Goal: Task Accomplishment & Management: Complete application form

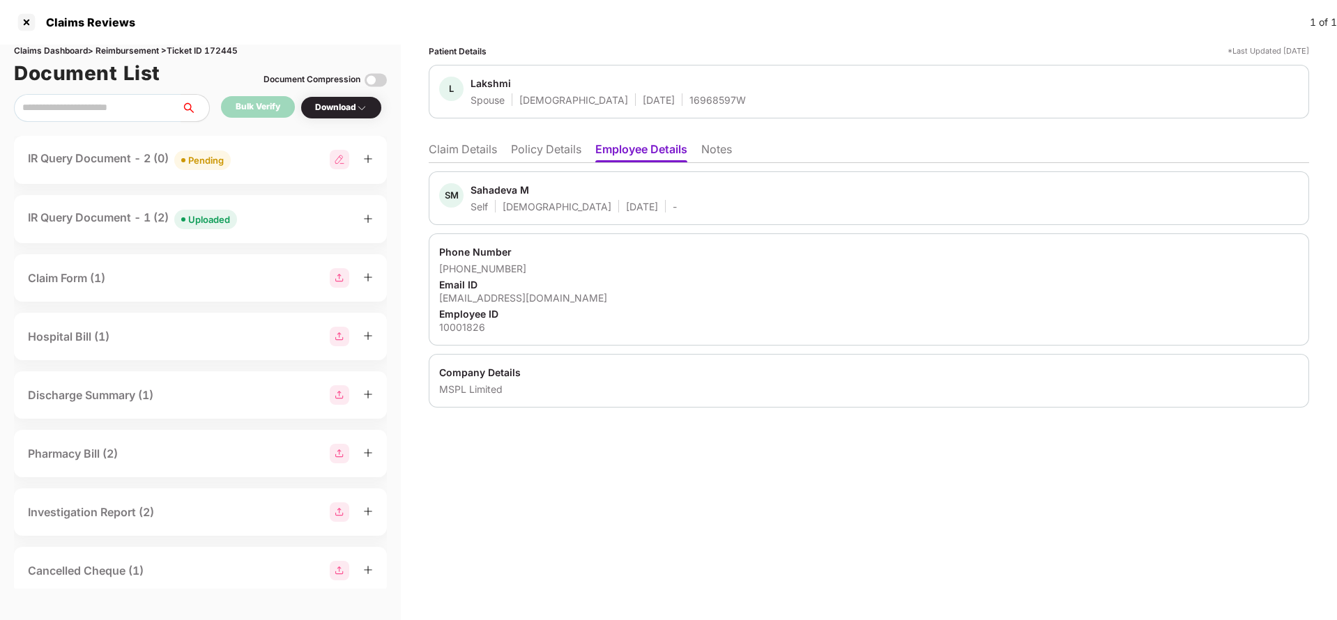
click at [192, 148] on div "IR Query Document - 2 (0) Pending" at bounding box center [200, 160] width 373 height 48
click at [187, 148] on div "IR Query Document - 2 (0) Pending" at bounding box center [200, 160] width 373 height 48
click at [199, 162] on div "Pending" at bounding box center [206, 160] width 36 height 14
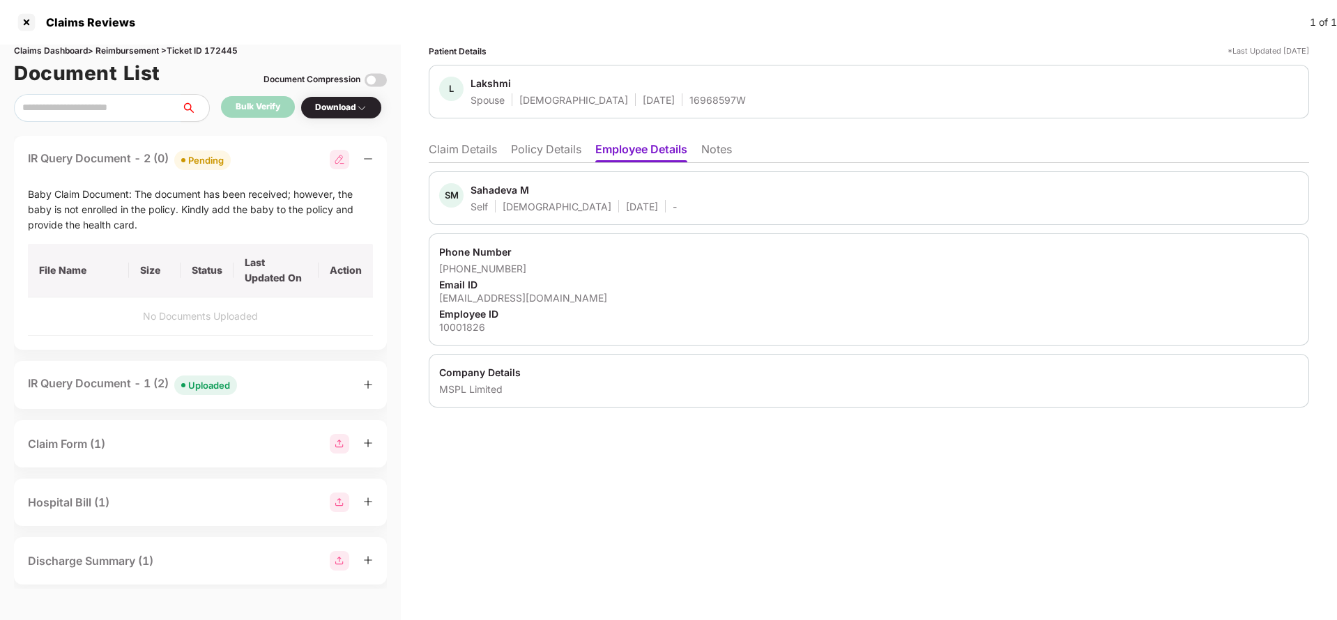
click at [475, 150] on li "Claim Details" at bounding box center [463, 152] width 68 height 20
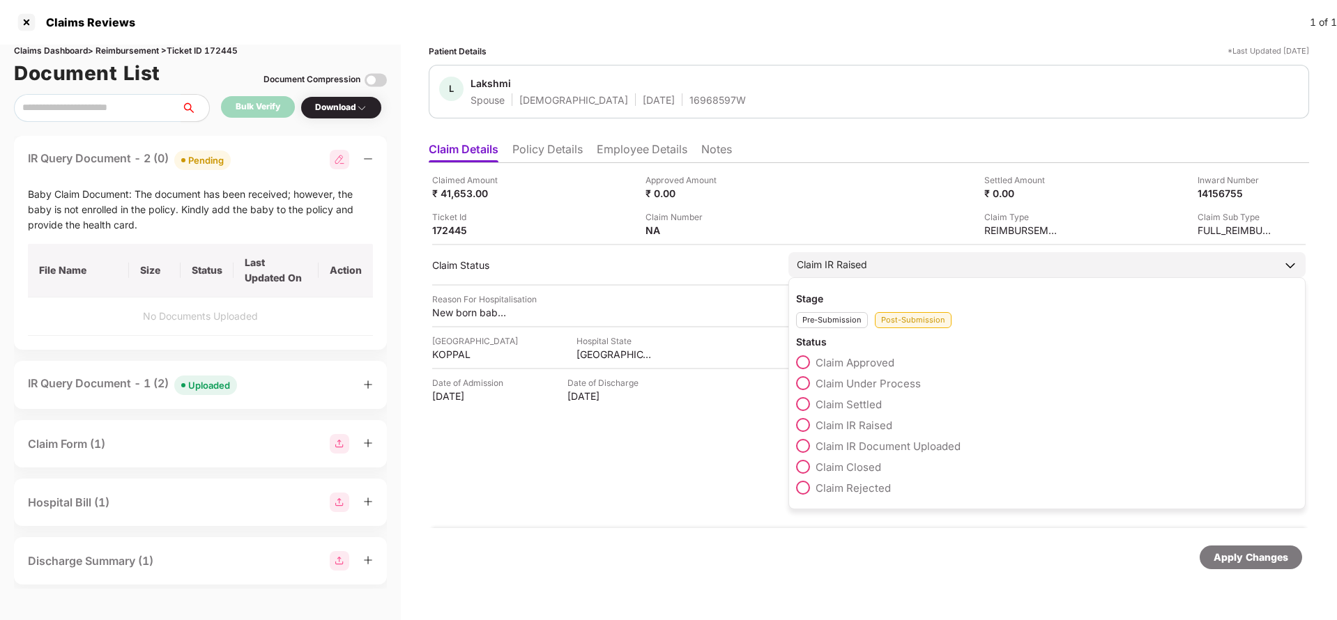
click at [868, 392] on div "Claim Under Process" at bounding box center [1047, 386] width 502 height 21
click at [868, 383] on span "Claim Under Process" at bounding box center [868, 383] width 105 height 13
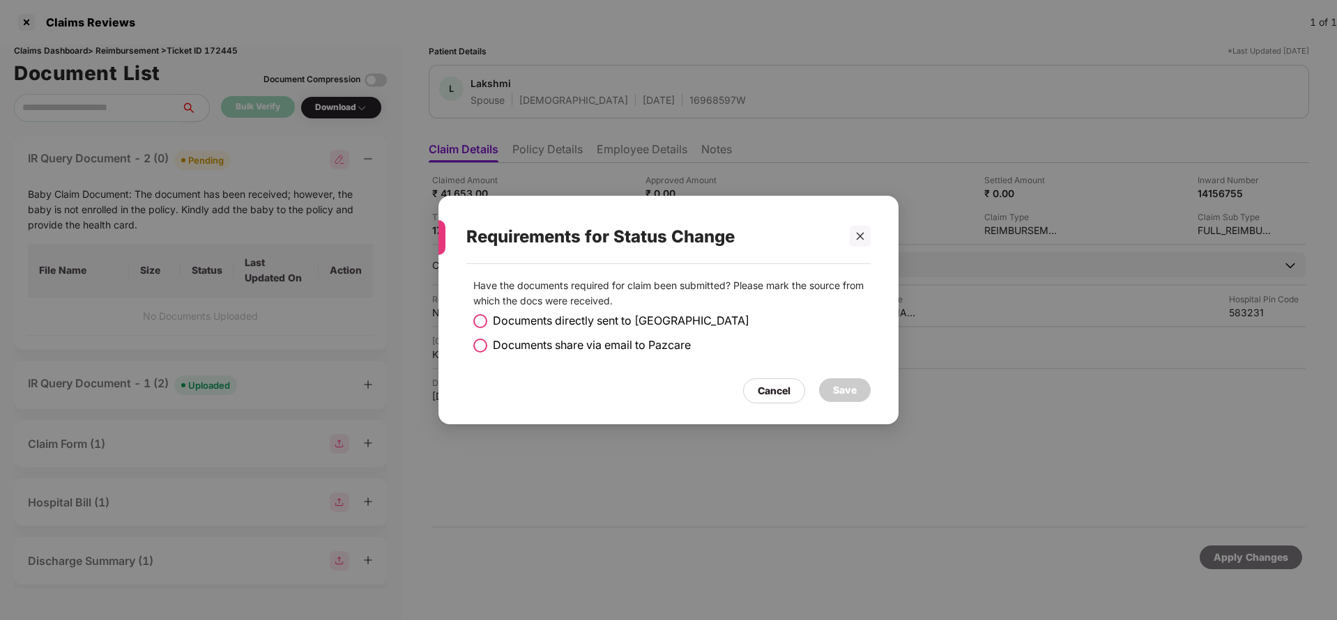
click at [517, 344] on span "Documents share via email to Pazcare" at bounding box center [592, 345] width 198 height 17
click at [843, 400] on div "Save" at bounding box center [845, 390] width 52 height 24
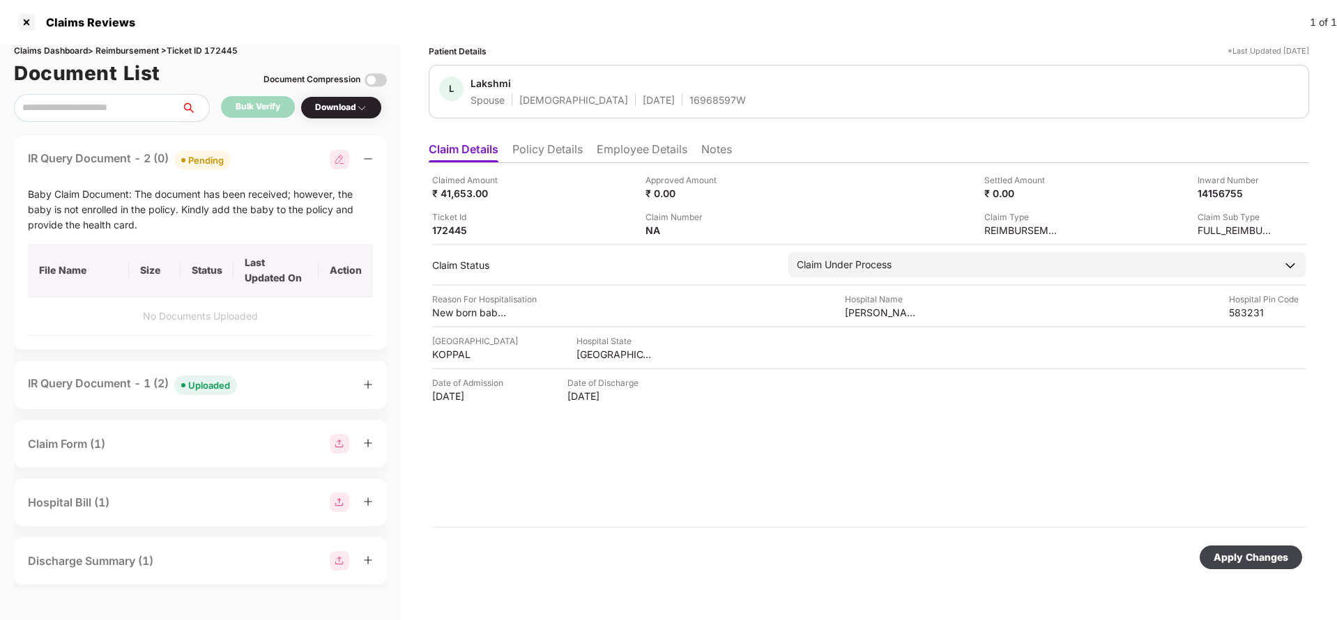
click at [1274, 548] on div "Apply Changes" at bounding box center [1251, 558] width 102 height 24
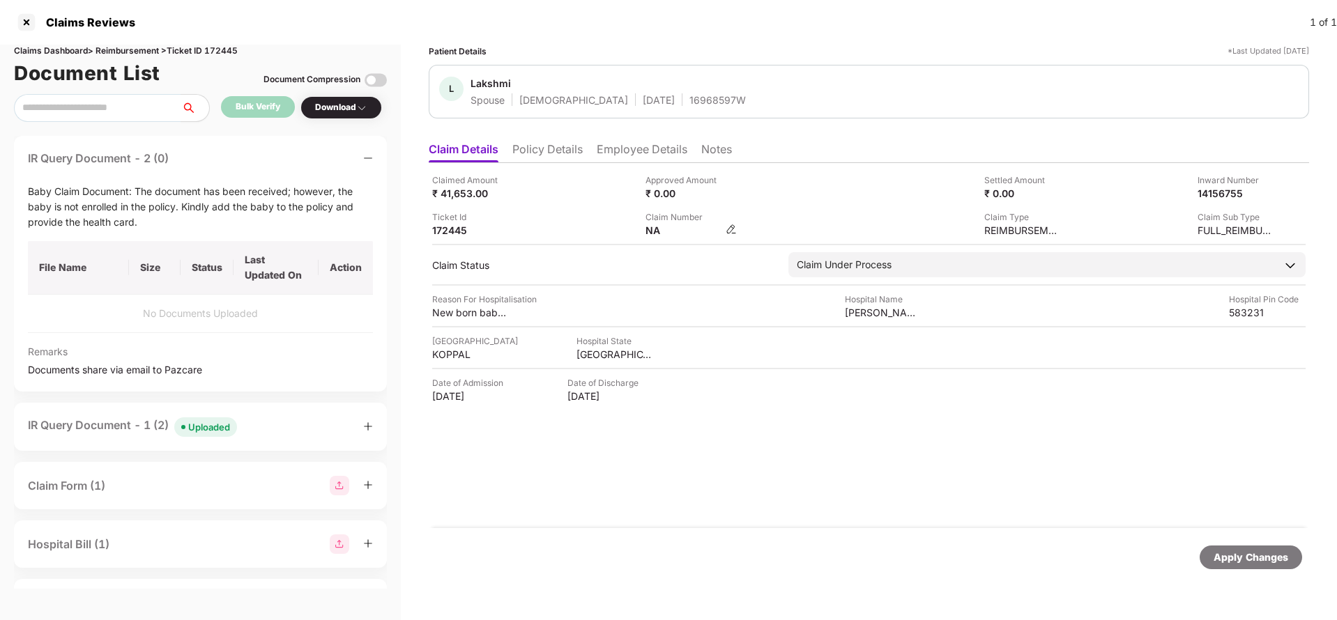
click at [735, 225] on img at bounding box center [731, 229] width 11 height 11
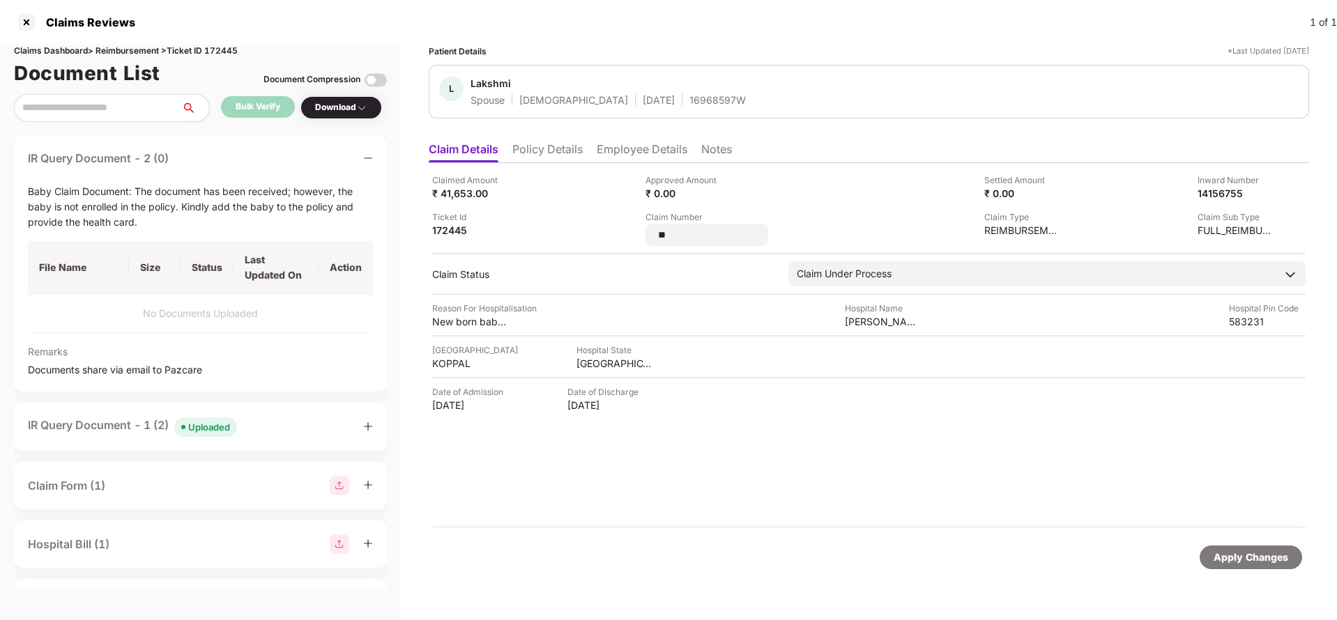
type input "*"
type input "**********"
click at [1237, 548] on div "Apply Changes" at bounding box center [1251, 558] width 102 height 24
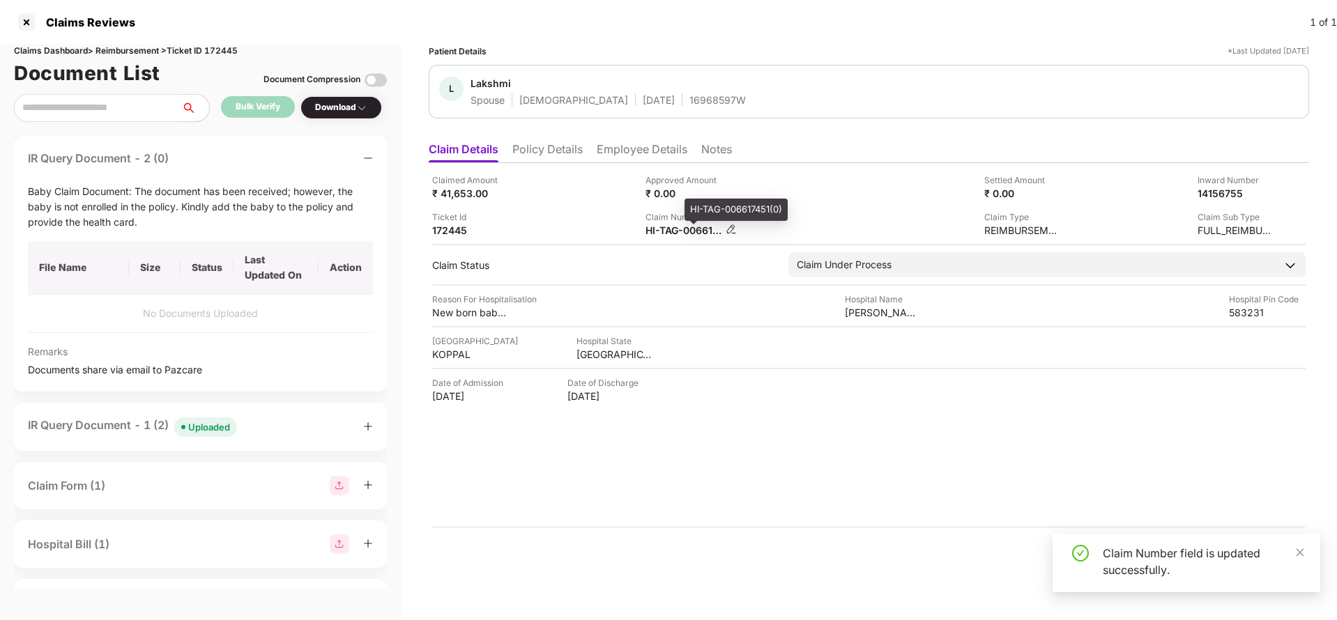
click at [663, 234] on div "HI-TAG-006617451(0)" at bounding box center [683, 230] width 77 height 13
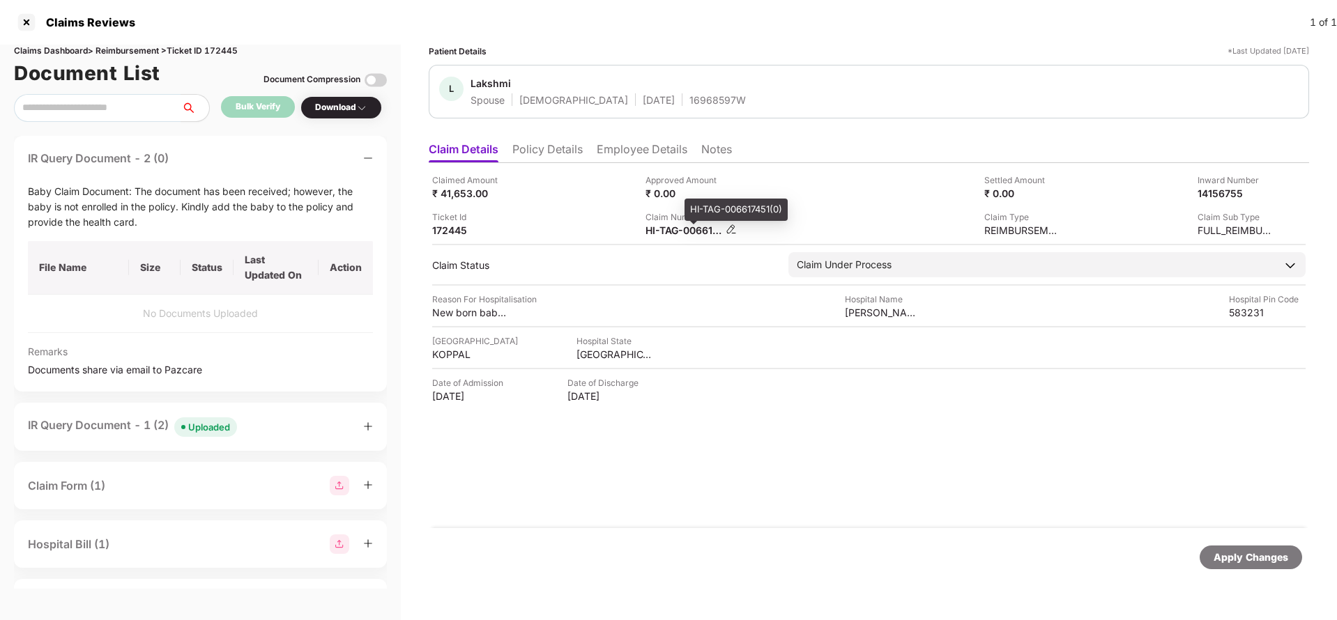
copy div
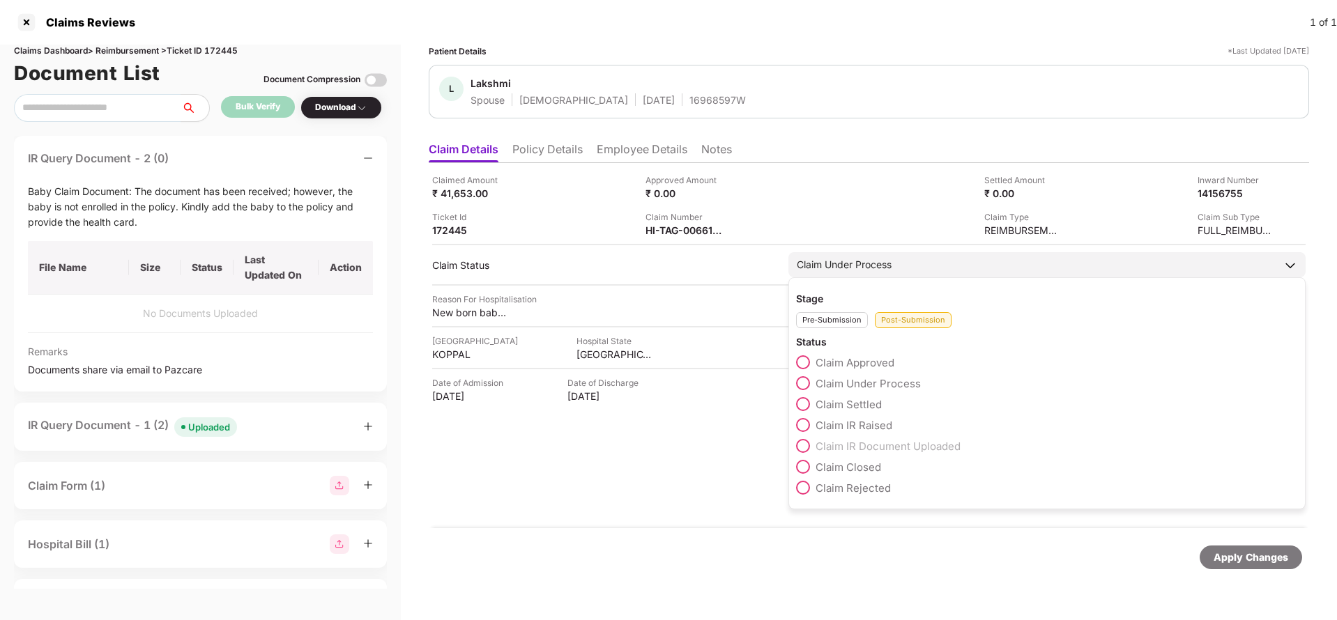
click at [864, 263] on div "Claim Under Process" at bounding box center [844, 264] width 95 height 15
click at [839, 406] on span "Claim Settled" at bounding box center [849, 404] width 66 height 13
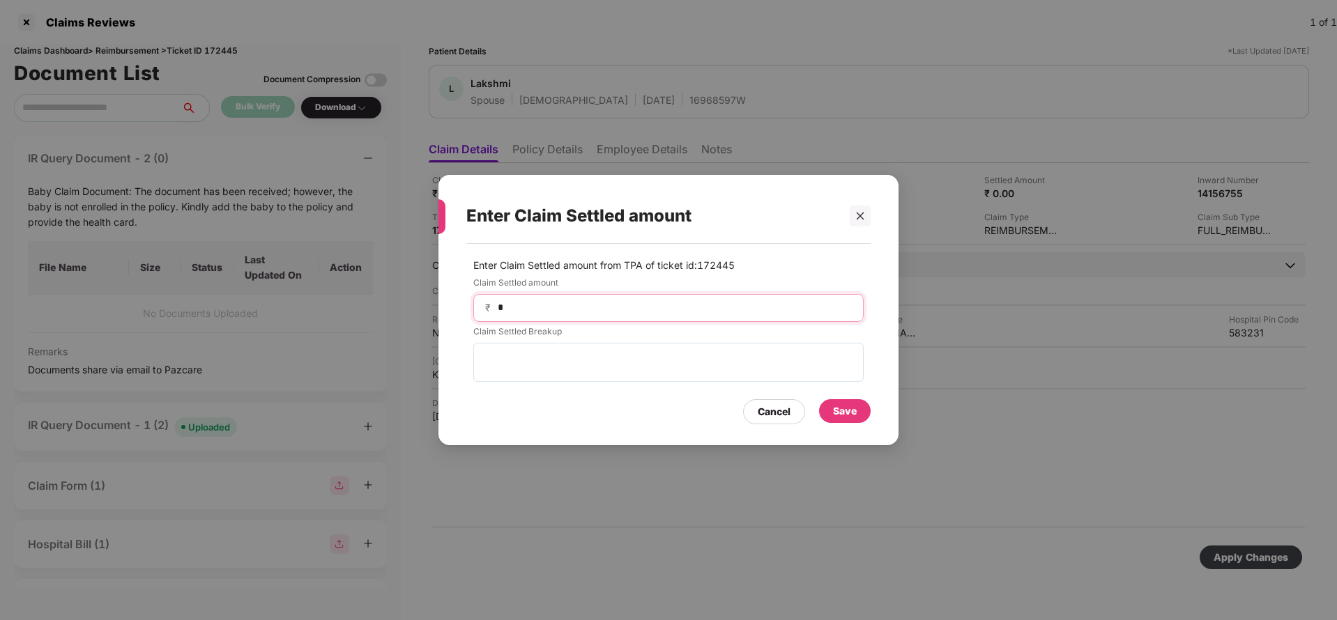
click at [546, 314] on input "*" at bounding box center [673, 307] width 355 height 15
type input "*****"
click at [843, 411] on div "Save" at bounding box center [845, 411] width 24 height 15
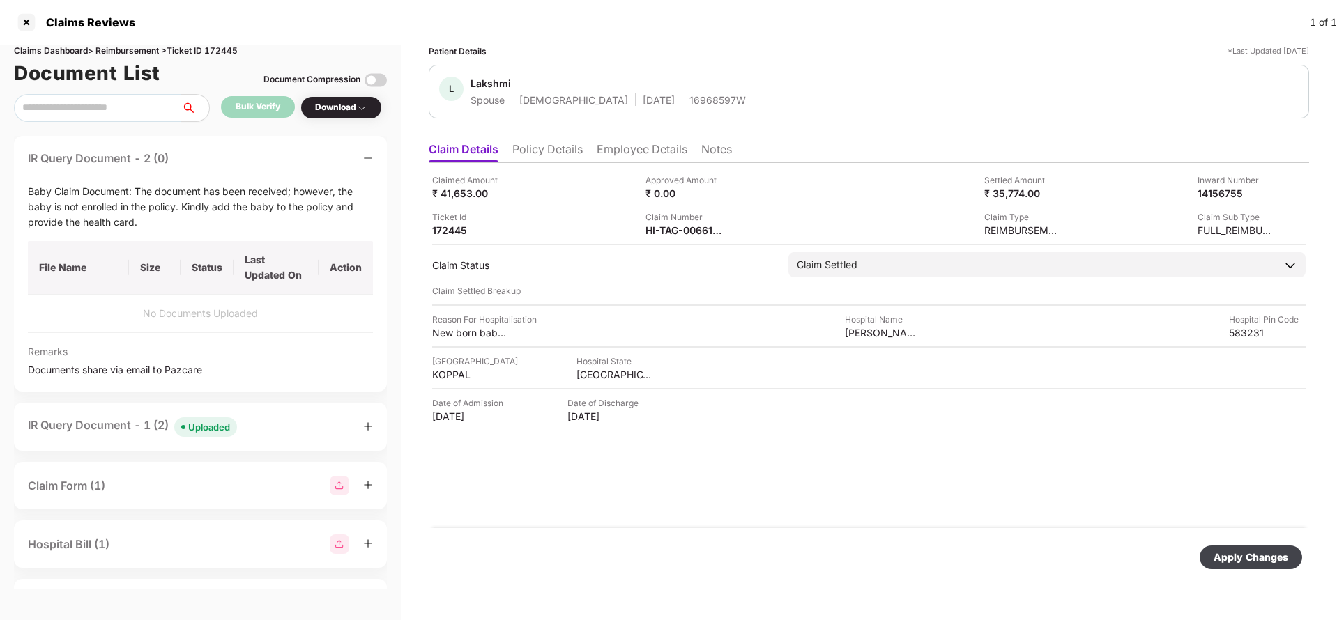
click at [1244, 546] on div "Apply Changes" at bounding box center [1251, 558] width 102 height 24
click at [676, 234] on div "HI-TAG-006617451(0)" at bounding box center [683, 230] width 77 height 13
copy div
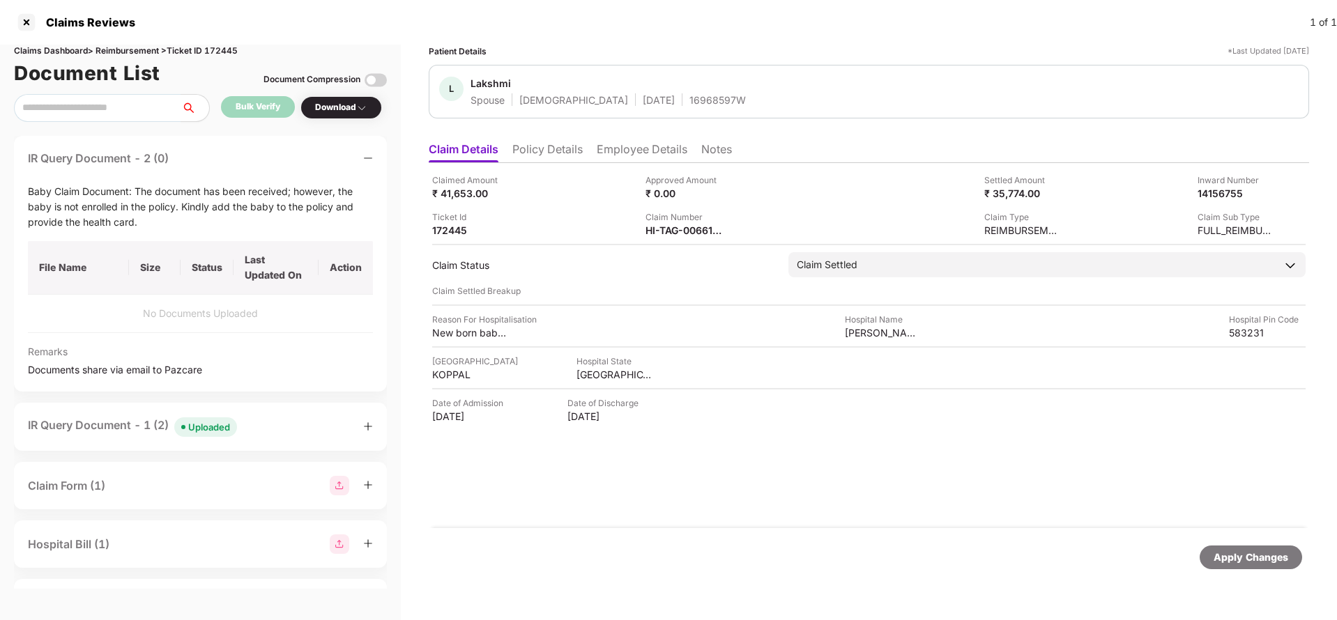
click at [689, 100] on div "16968597W" at bounding box center [717, 99] width 56 height 13
copy div "16968597W"
click at [673, 231] on div "HI-TAG-006617451(0)" at bounding box center [683, 230] width 77 height 13
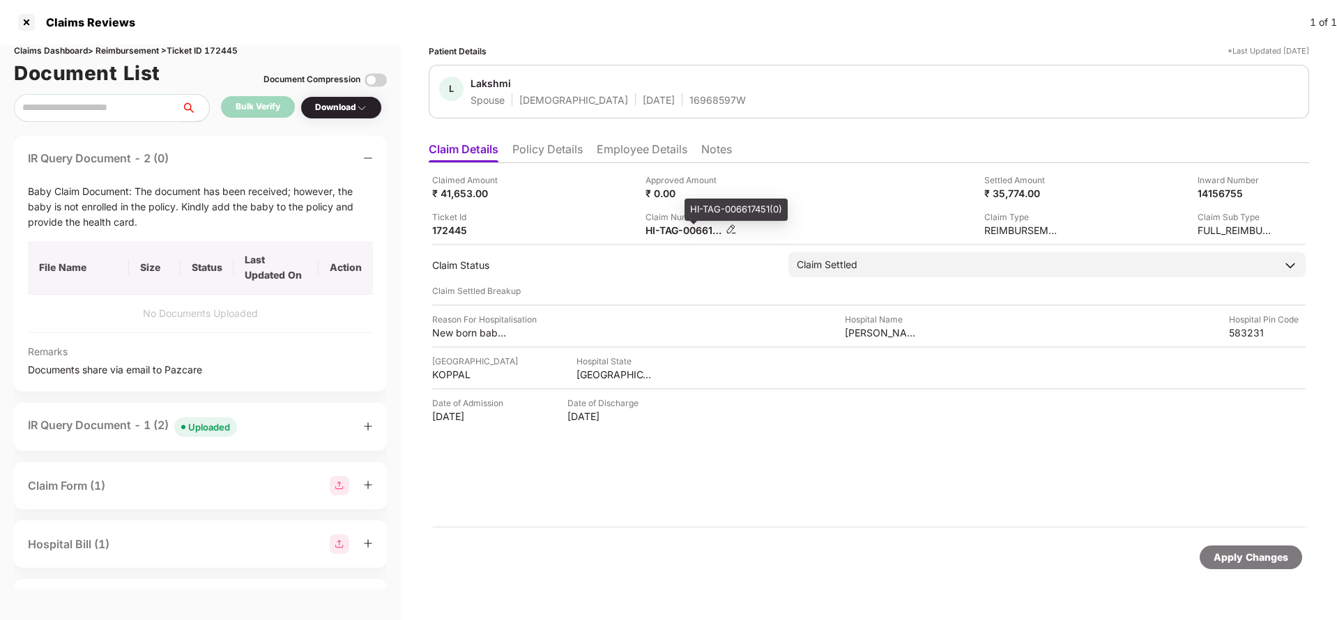
click at [673, 231] on div "HI-TAG-006617451(0)" at bounding box center [683, 230] width 77 height 13
copy div
click at [1232, 558] on div "Apply Changes" at bounding box center [1251, 557] width 75 height 15
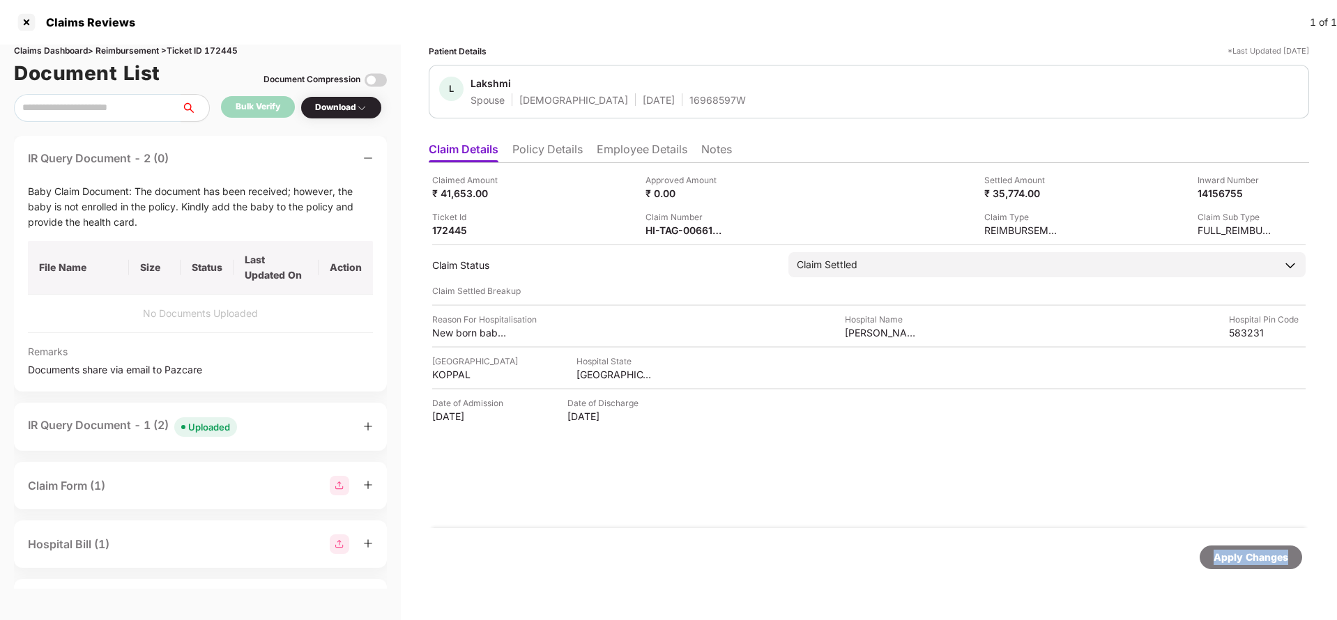
click at [1232, 558] on div "Apply Changes" at bounding box center [1251, 557] width 75 height 15
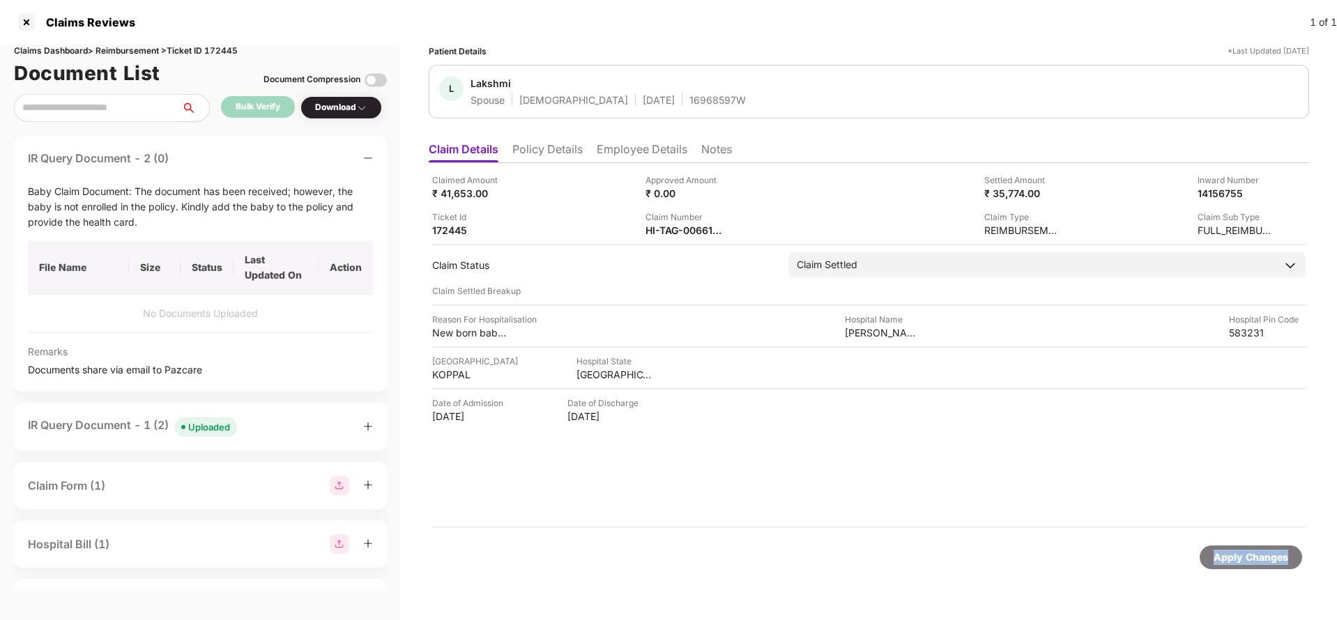
click at [1232, 558] on div "Apply Changes" at bounding box center [1251, 557] width 75 height 15
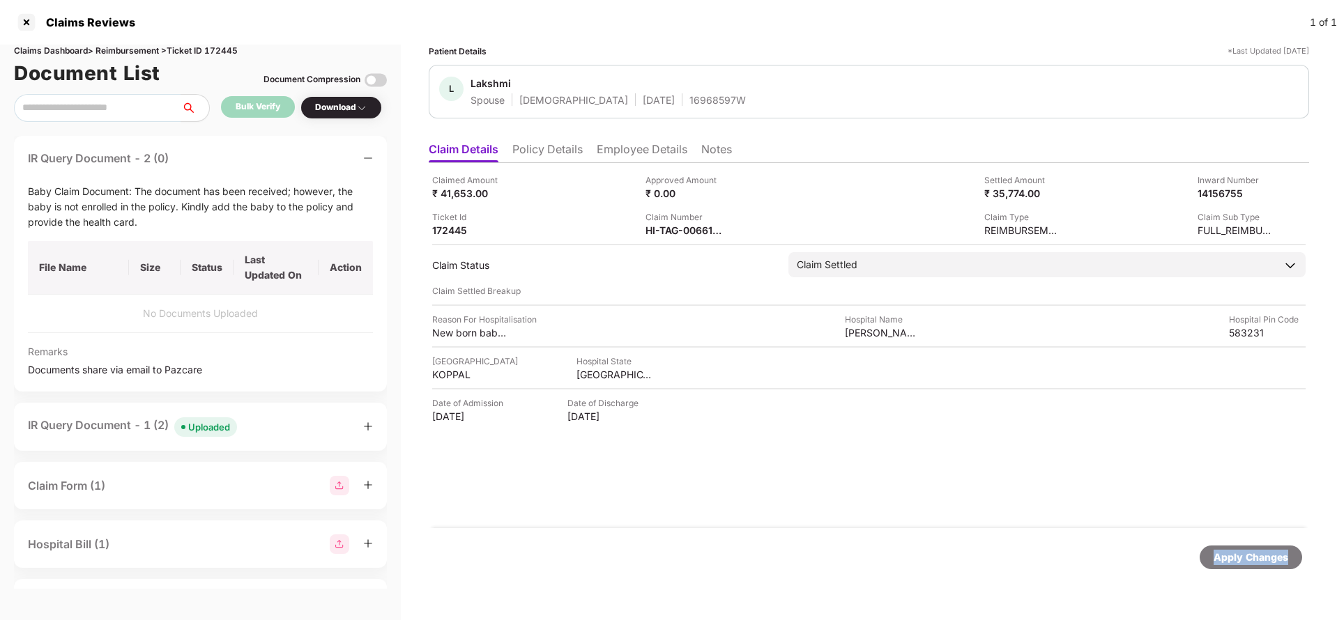
click at [1232, 558] on div "Apply Changes" at bounding box center [1251, 557] width 75 height 15
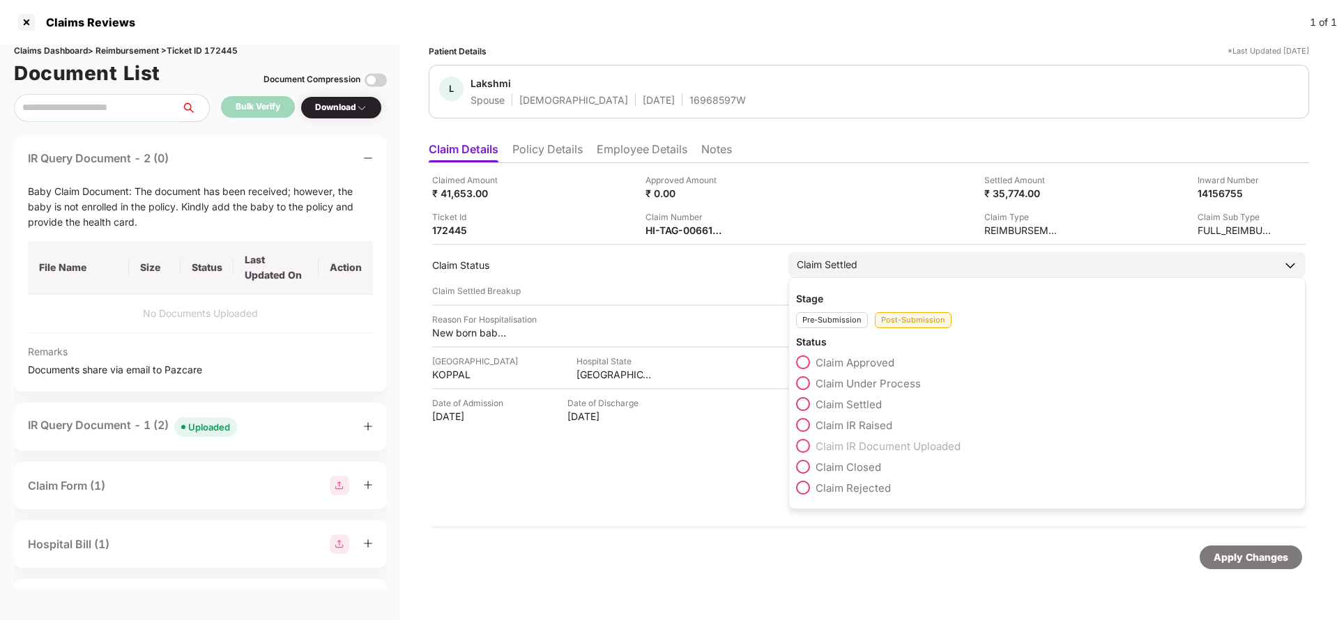
click at [835, 266] on div "Claim Settled" at bounding box center [827, 264] width 61 height 15
click at [857, 366] on span "Claim Approved" at bounding box center [855, 362] width 79 height 13
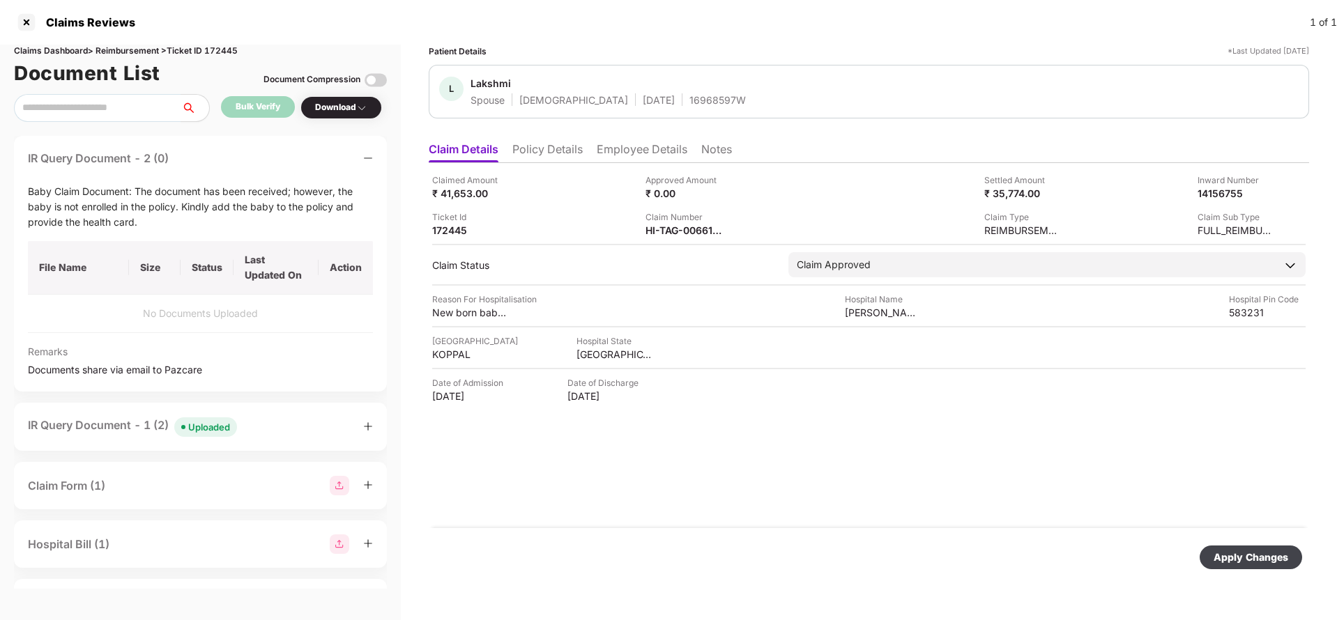
click at [1264, 557] on div "Apply Changes" at bounding box center [1251, 557] width 75 height 15
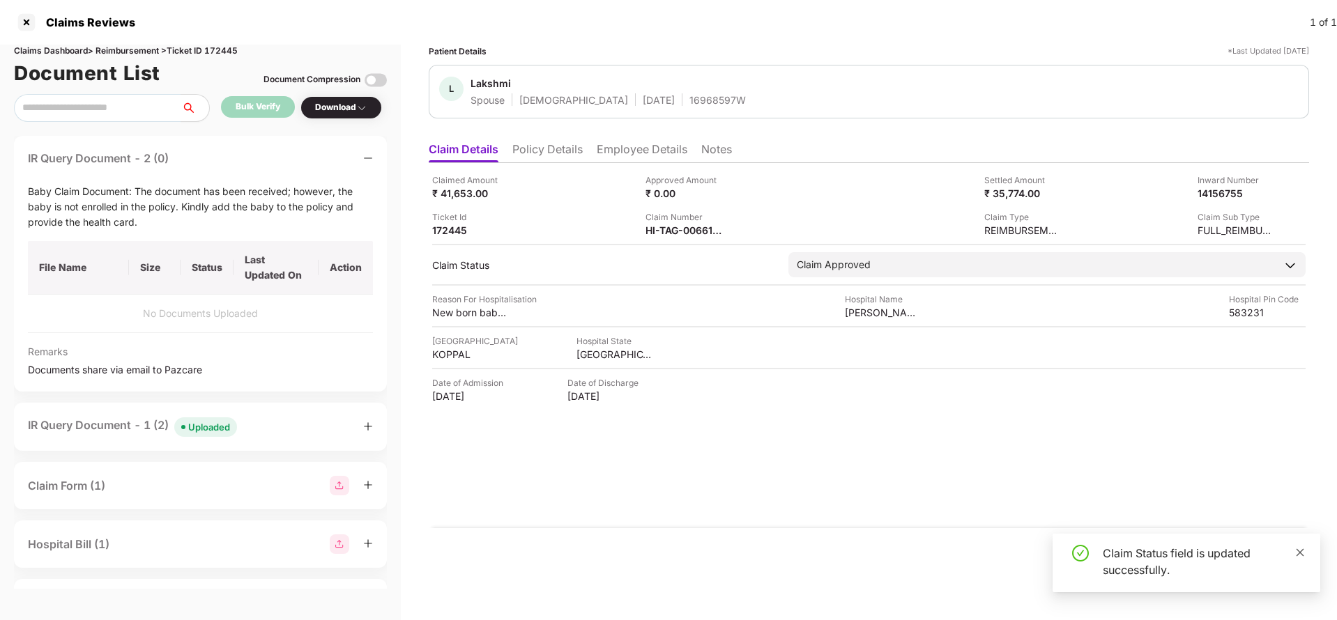
click at [1299, 556] on icon "close" at bounding box center [1300, 553] width 10 height 10
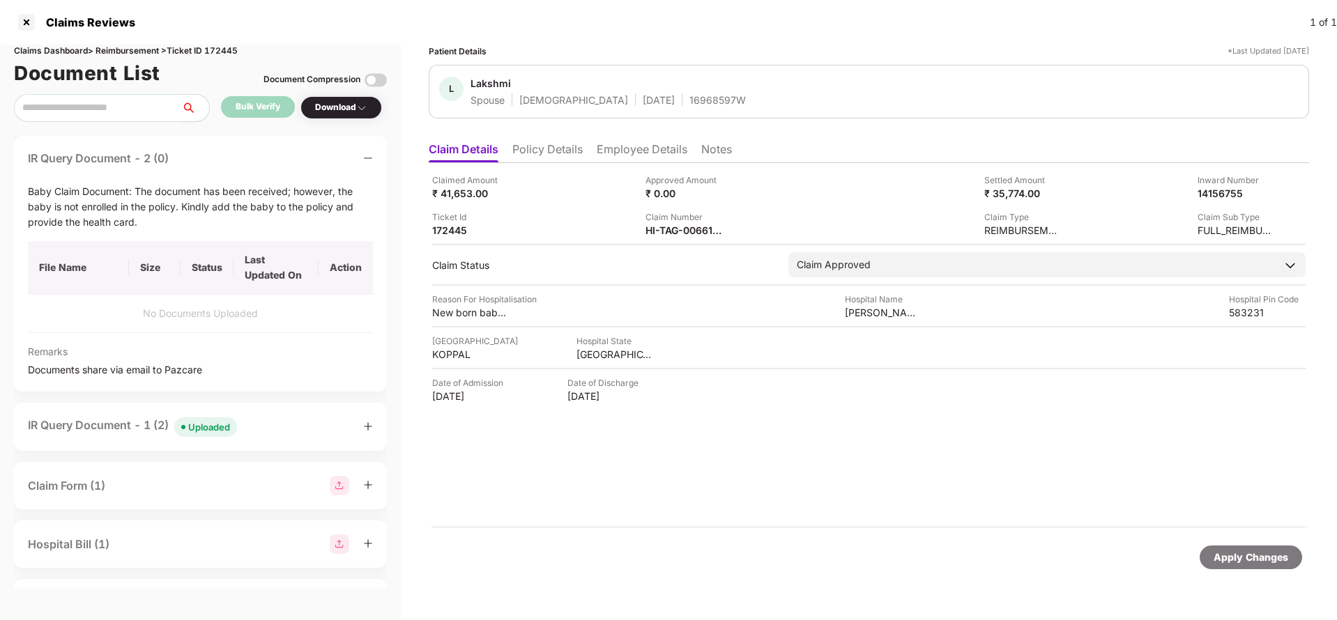
click at [1258, 561] on div "Apply Changes" at bounding box center [1251, 557] width 75 height 15
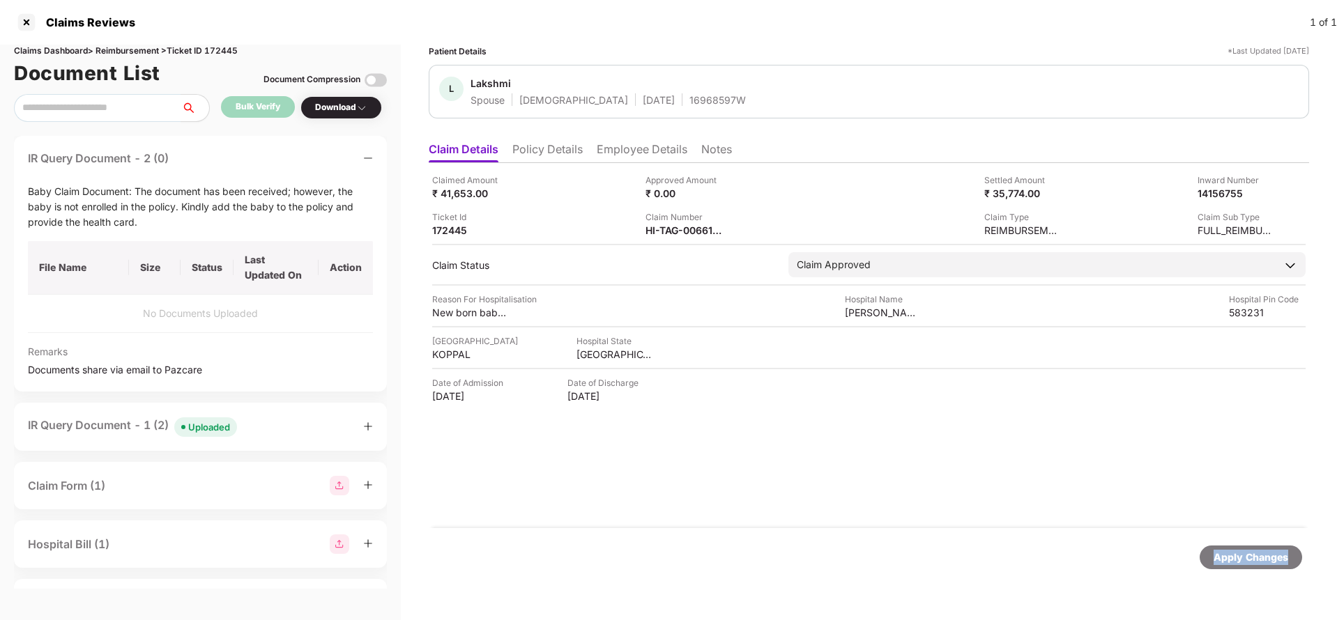
click at [1258, 561] on div "Apply Changes" at bounding box center [1251, 557] width 75 height 15
click at [1268, 553] on div "Apply Changes" at bounding box center [1251, 557] width 75 height 15
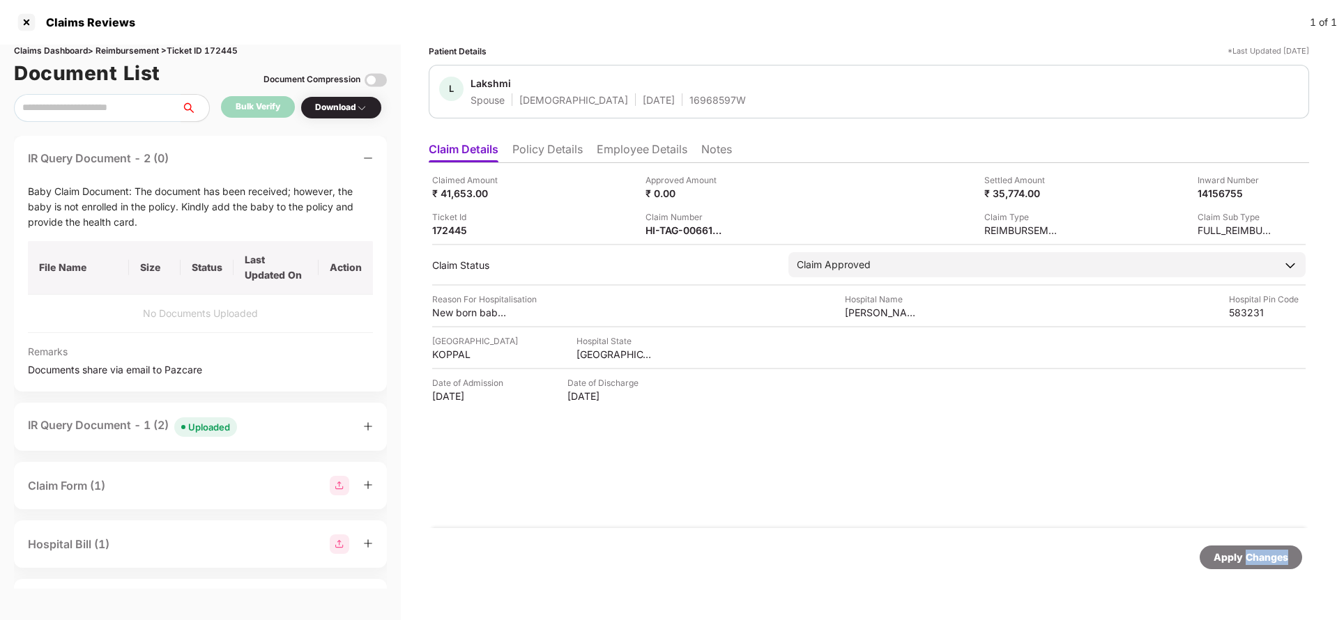
click at [1268, 553] on div "Apply Changes" at bounding box center [1251, 557] width 75 height 15
click at [220, 47] on div "Claims Dashboard > Reimbursement > Ticket ID 172445" at bounding box center [200, 51] width 373 height 13
copy div "172445"
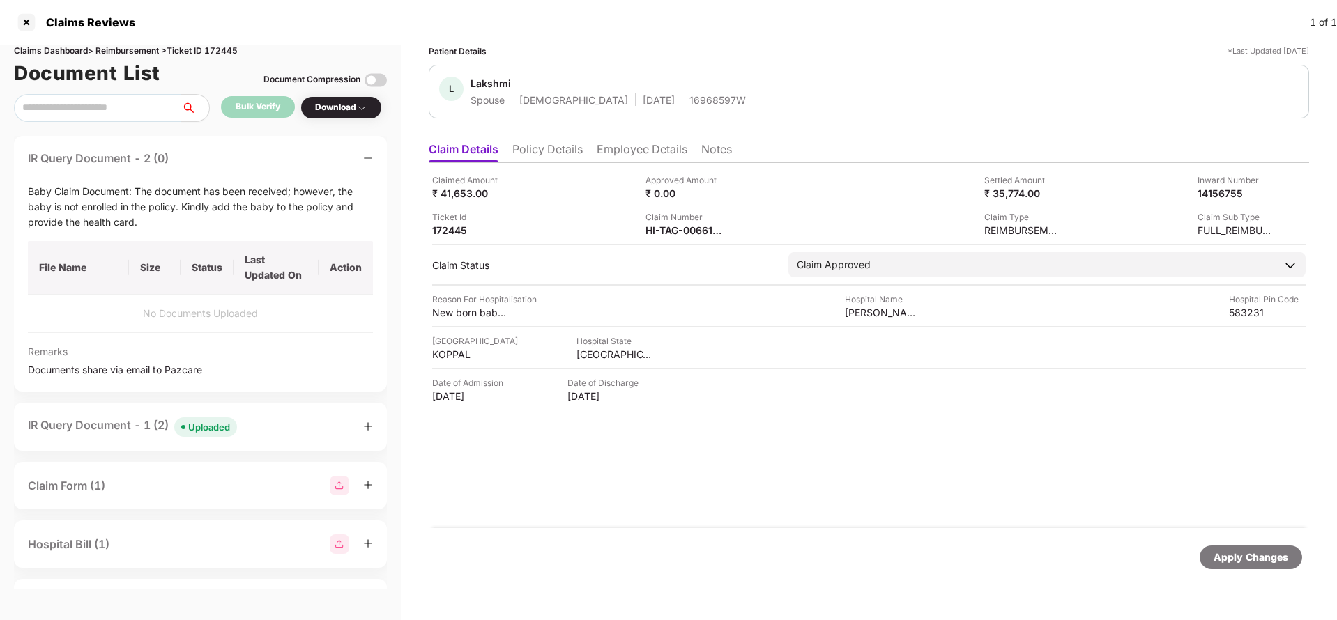
click at [1241, 560] on div "Apply Changes" at bounding box center [1251, 557] width 75 height 15
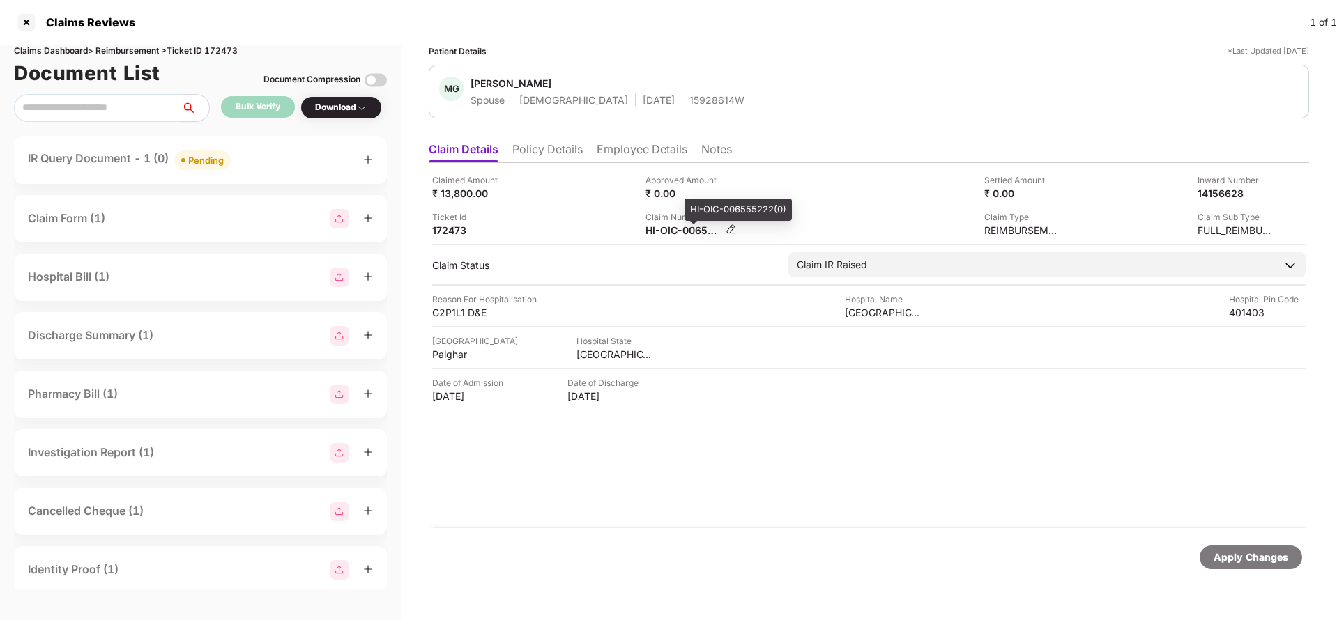
click at [665, 236] on div "HI-OIC-006555222(0)" at bounding box center [683, 230] width 77 height 13
copy div
click at [687, 551] on div "Apply Changes" at bounding box center [869, 558] width 866 height 24
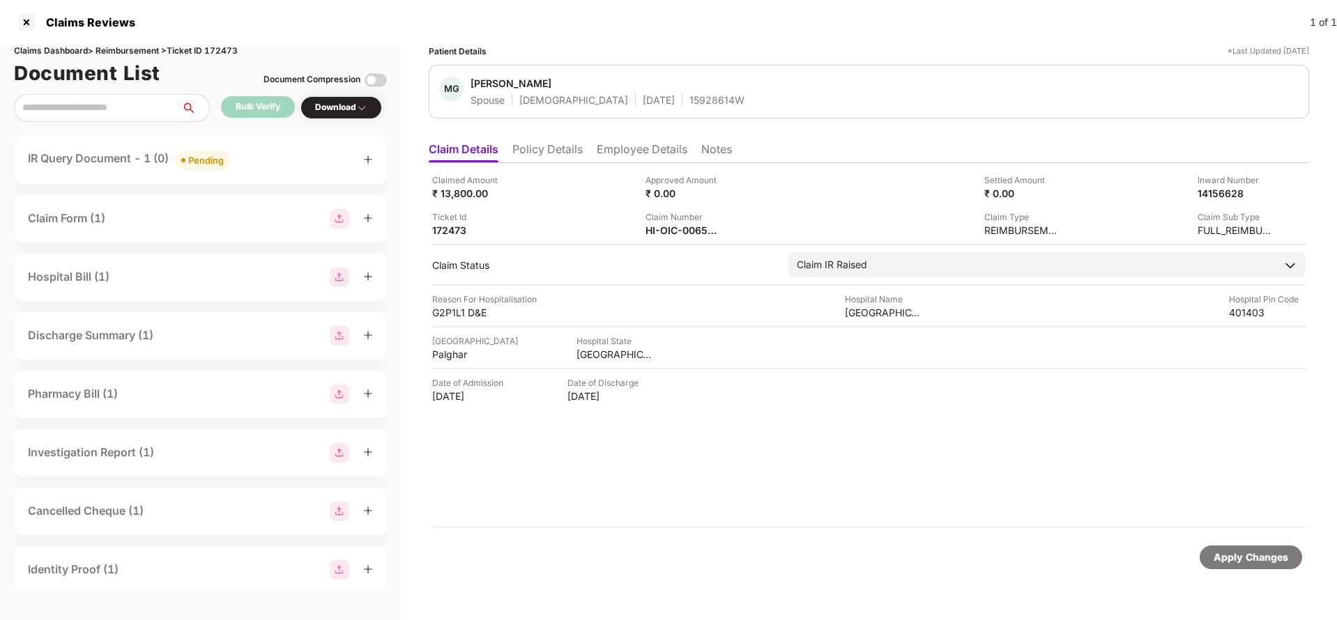
click at [213, 155] on div "Pending" at bounding box center [206, 160] width 36 height 14
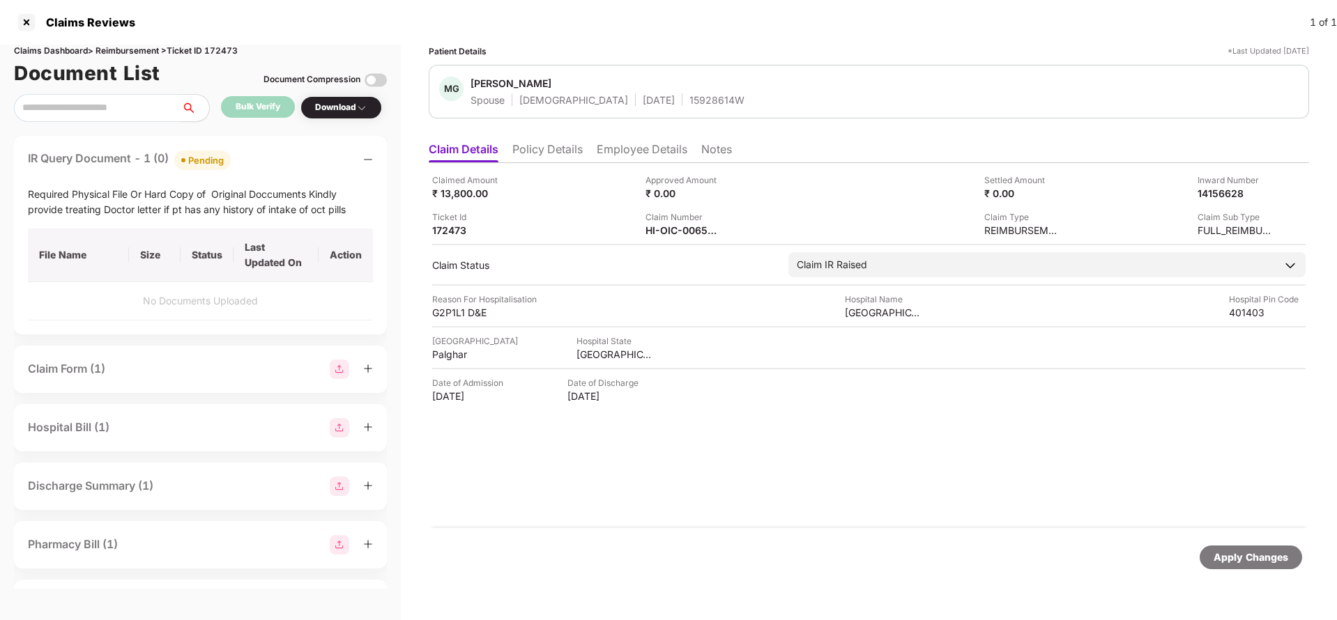
click at [551, 479] on div "Claimed Amount ₹ 13,800.00 Approved Amount ₹ 0.00 Settled Amount ₹ 0.00 Inward …" at bounding box center [869, 345] width 880 height 365
click at [658, 144] on li "Employee Details" at bounding box center [642, 152] width 91 height 20
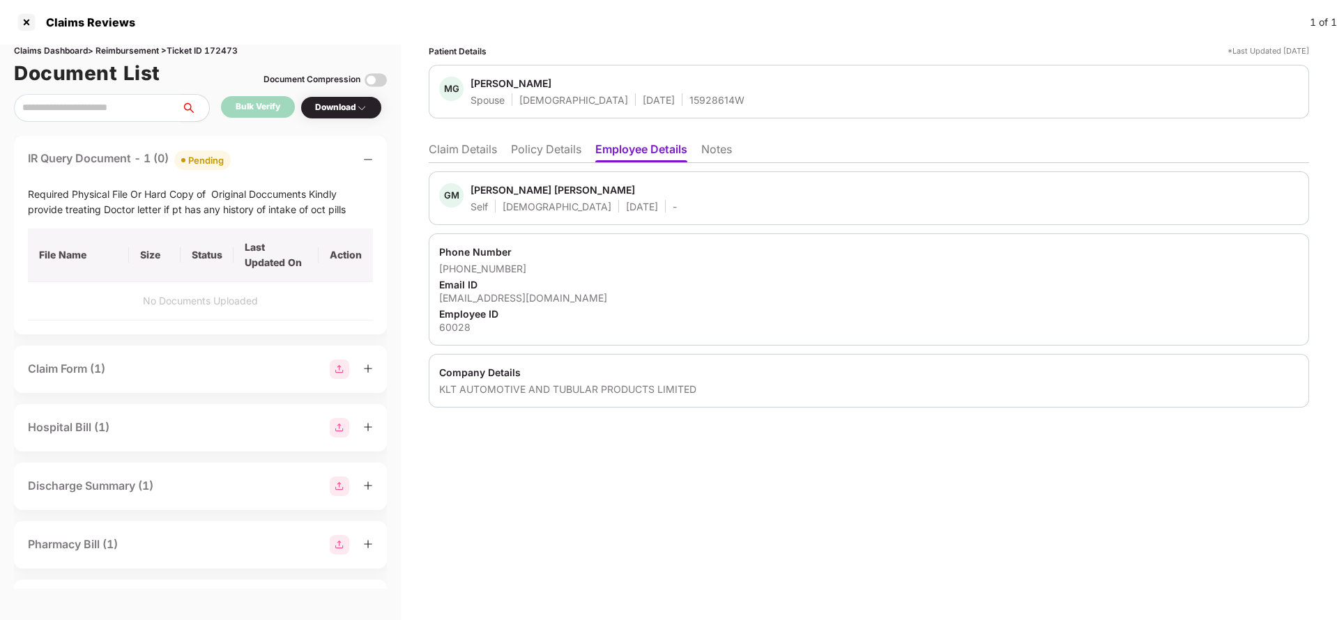
click at [462, 153] on li "Claim Details" at bounding box center [463, 152] width 68 height 20
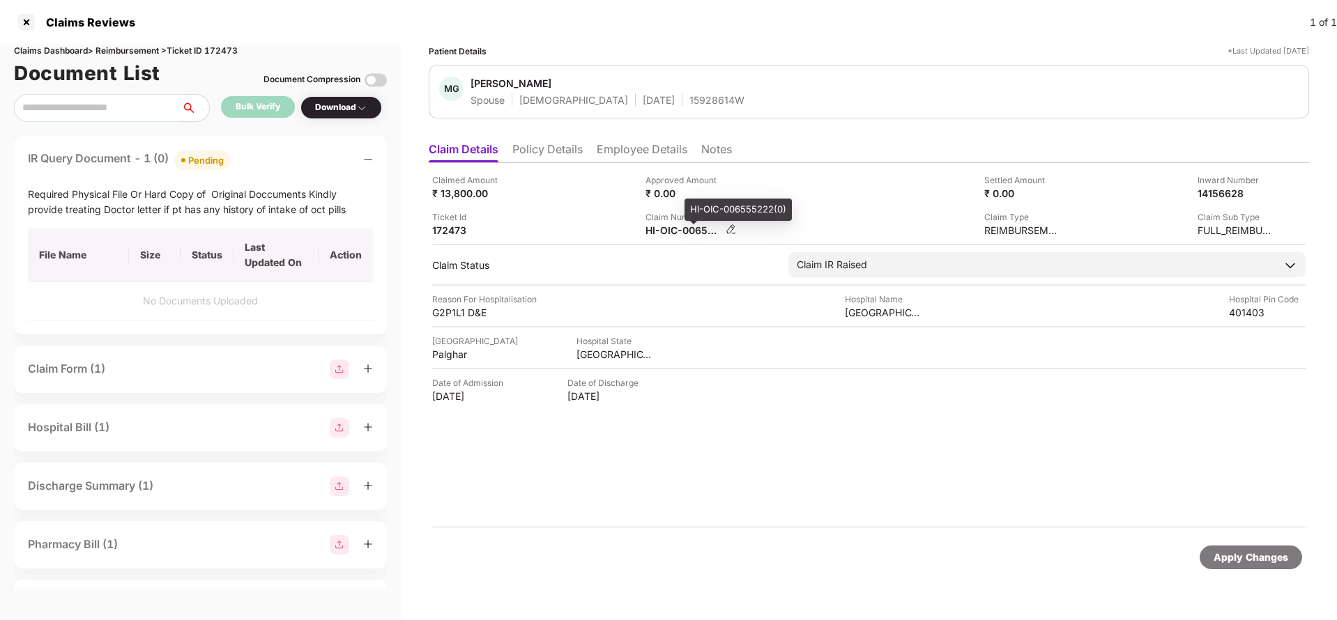
click at [685, 233] on div "HI-OIC-006555222(0)" at bounding box center [683, 230] width 77 height 13
copy div
click at [1270, 567] on div "Apply Changes" at bounding box center [1251, 558] width 102 height 24
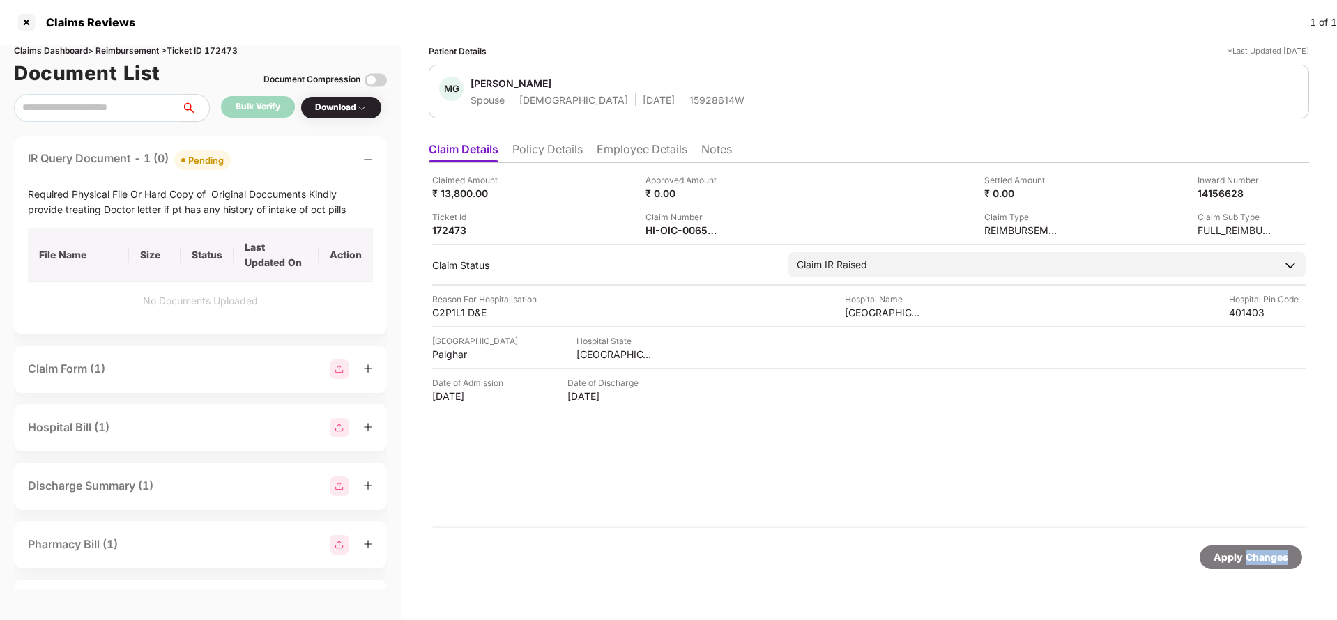
click at [1270, 567] on div "Apply Changes" at bounding box center [1251, 558] width 102 height 24
click at [226, 47] on div "Claims Dashboard > Reimbursement > Ticket ID 172473" at bounding box center [200, 51] width 373 height 13
copy div "172473"
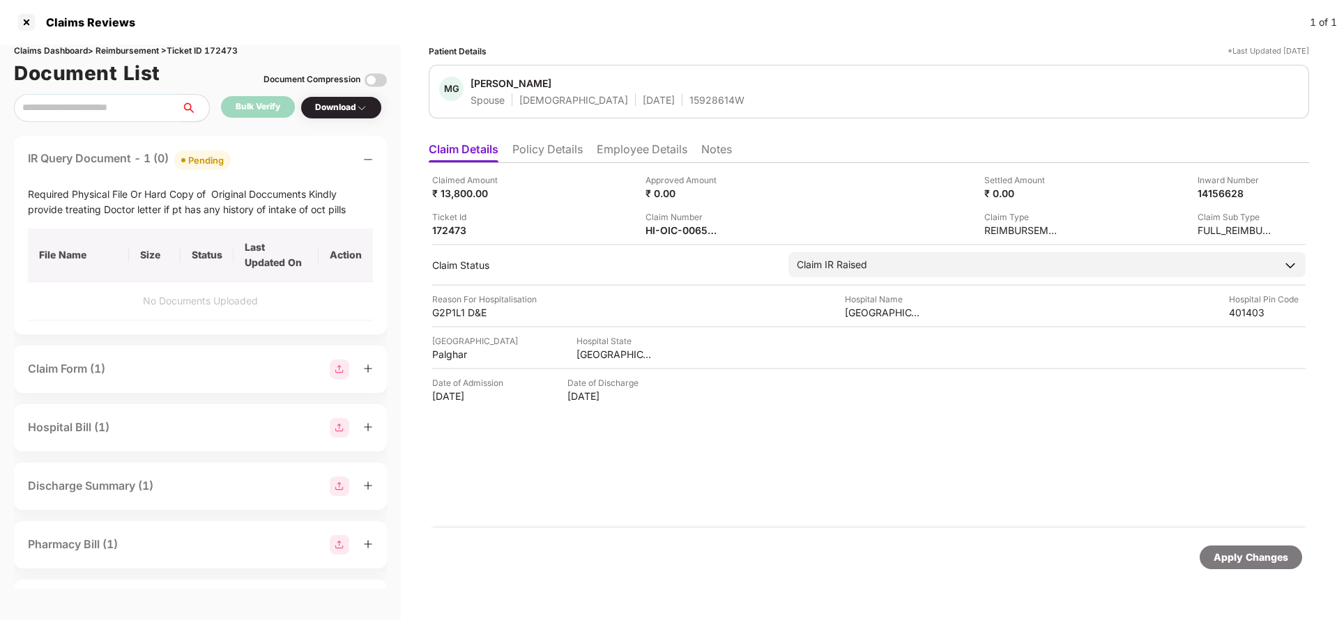
click at [1265, 553] on div "Apply Changes" at bounding box center [1251, 557] width 75 height 15
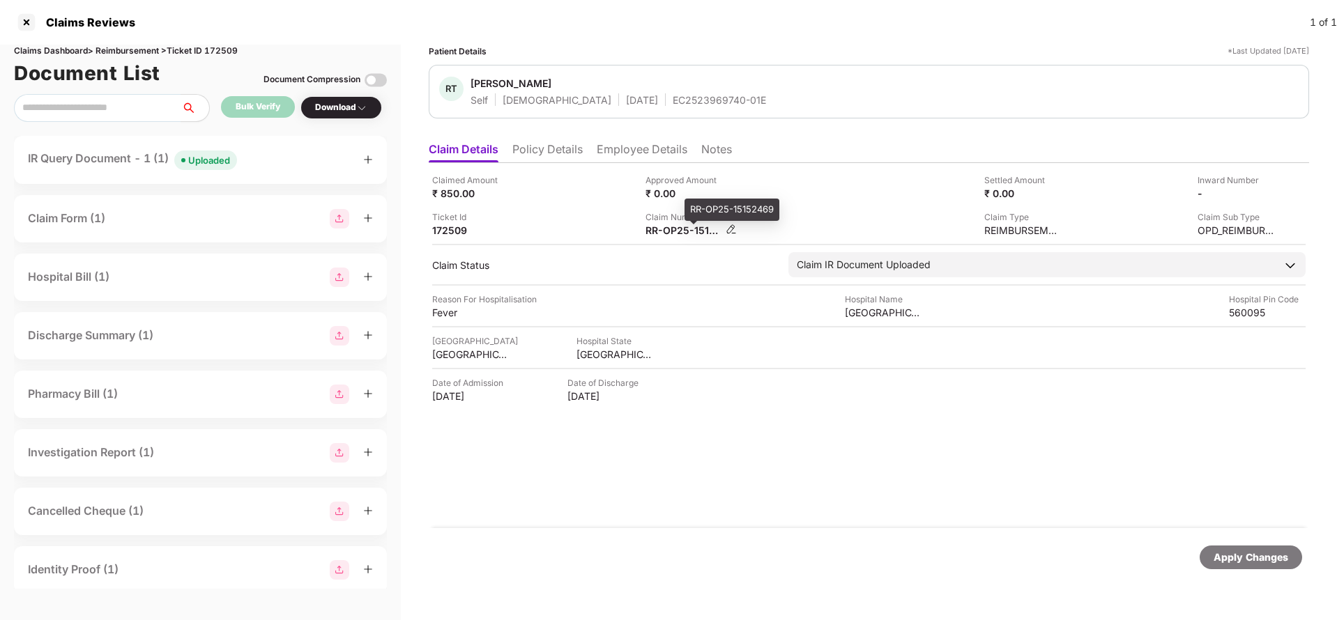
click at [681, 231] on div "RR-OP25-15152469" at bounding box center [683, 230] width 77 height 13
click at [556, 151] on li "Policy Details" at bounding box center [547, 152] width 70 height 20
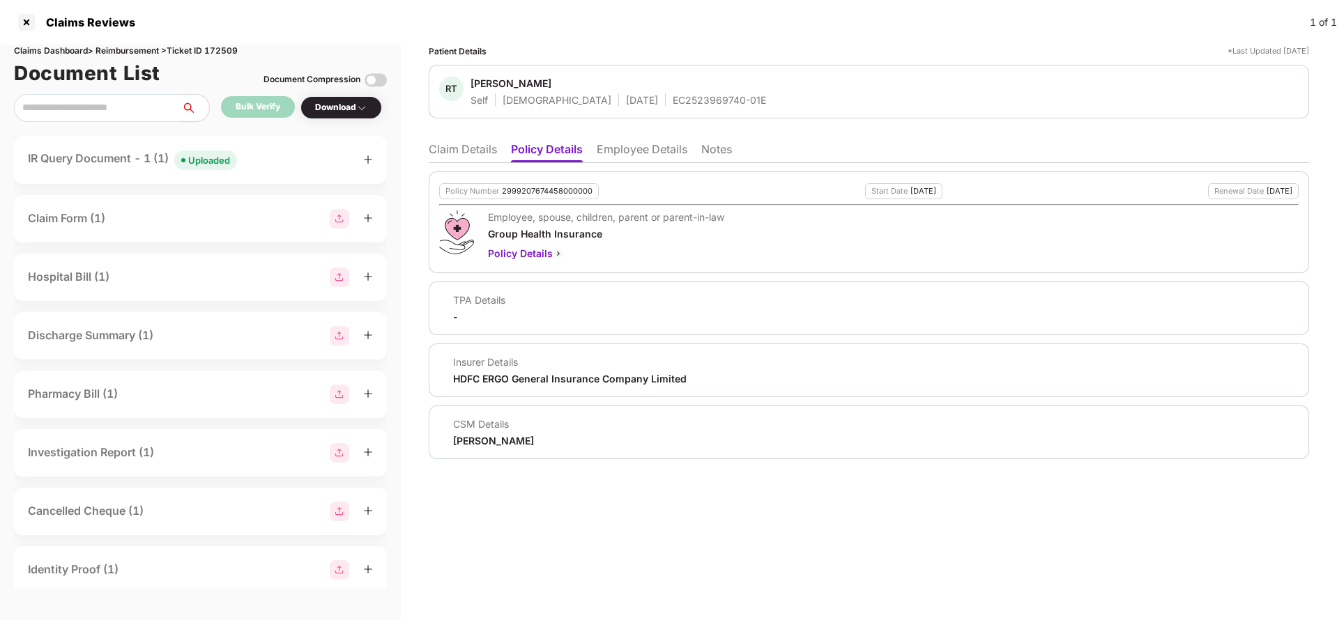
click at [641, 153] on li "Employee Details" at bounding box center [642, 152] width 91 height 20
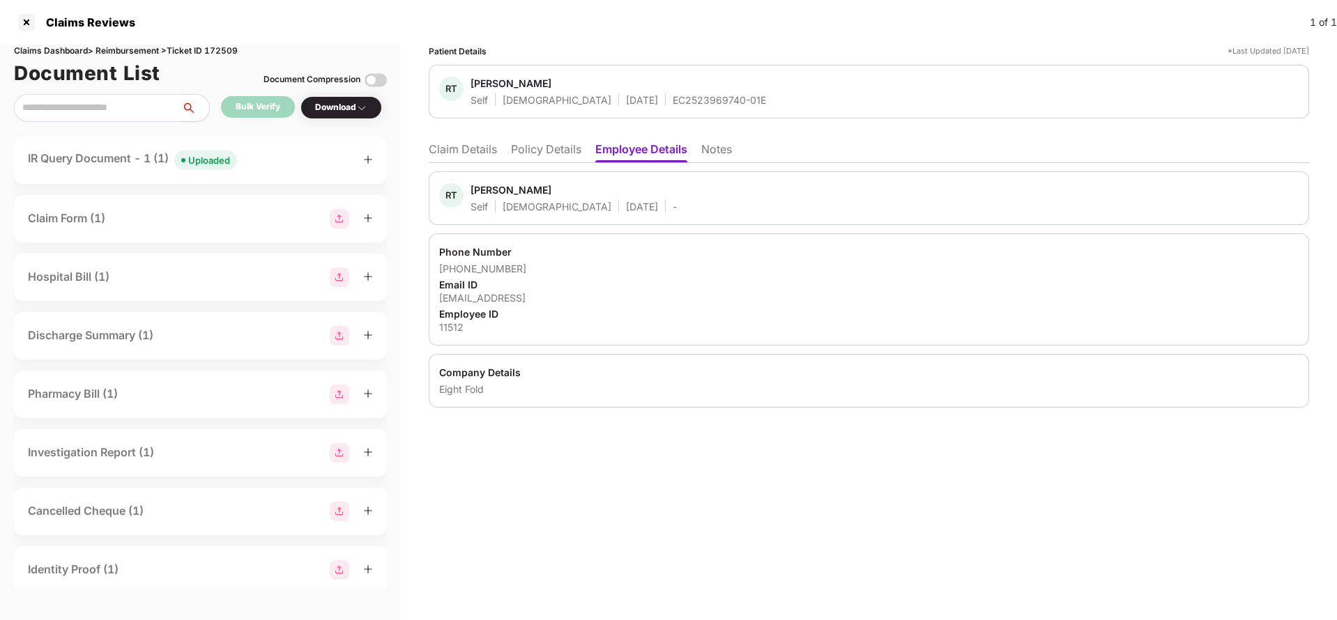
click at [471, 151] on li "Claim Details" at bounding box center [463, 152] width 68 height 20
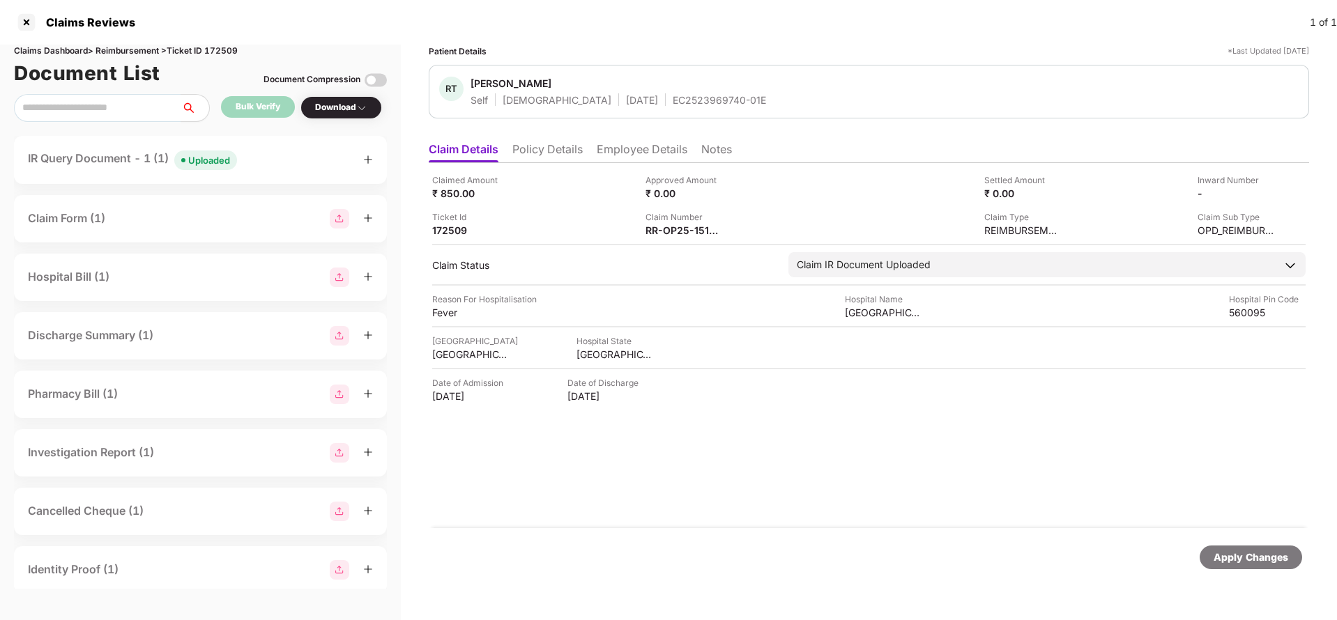
click at [209, 155] on div "Uploaded" at bounding box center [209, 160] width 42 height 14
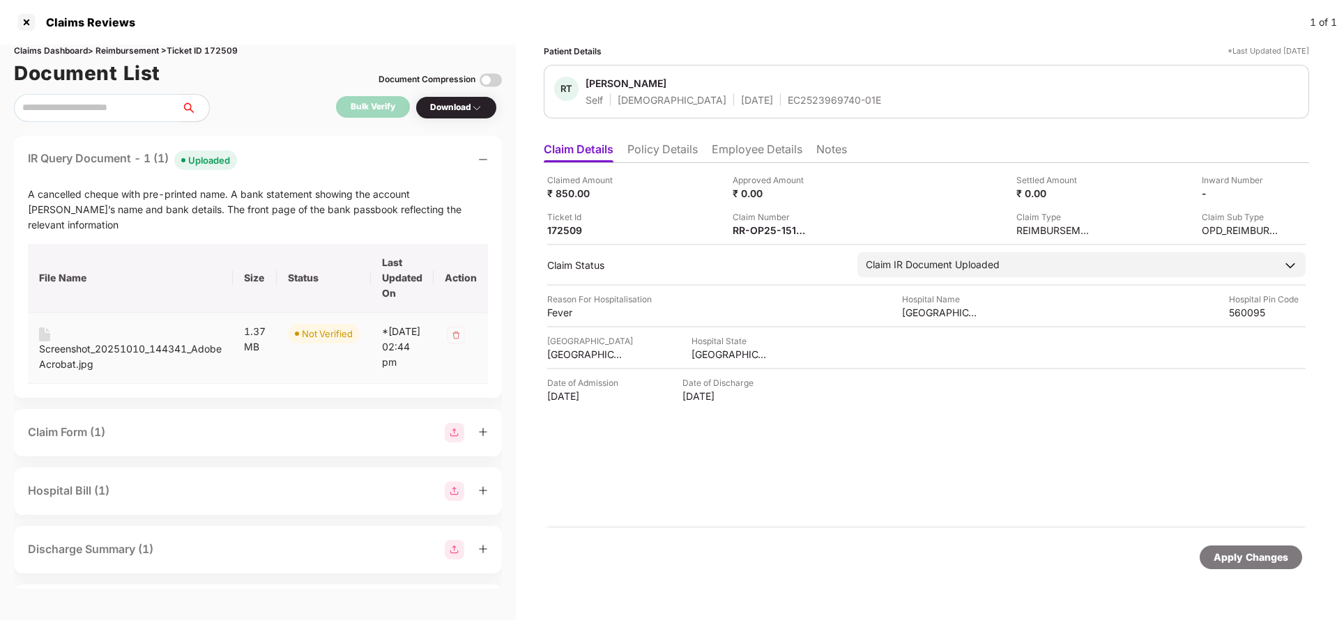
click at [65, 342] on div "Screenshot_20251010_144341_Adobe Acrobat.jpg" at bounding box center [130, 357] width 183 height 31
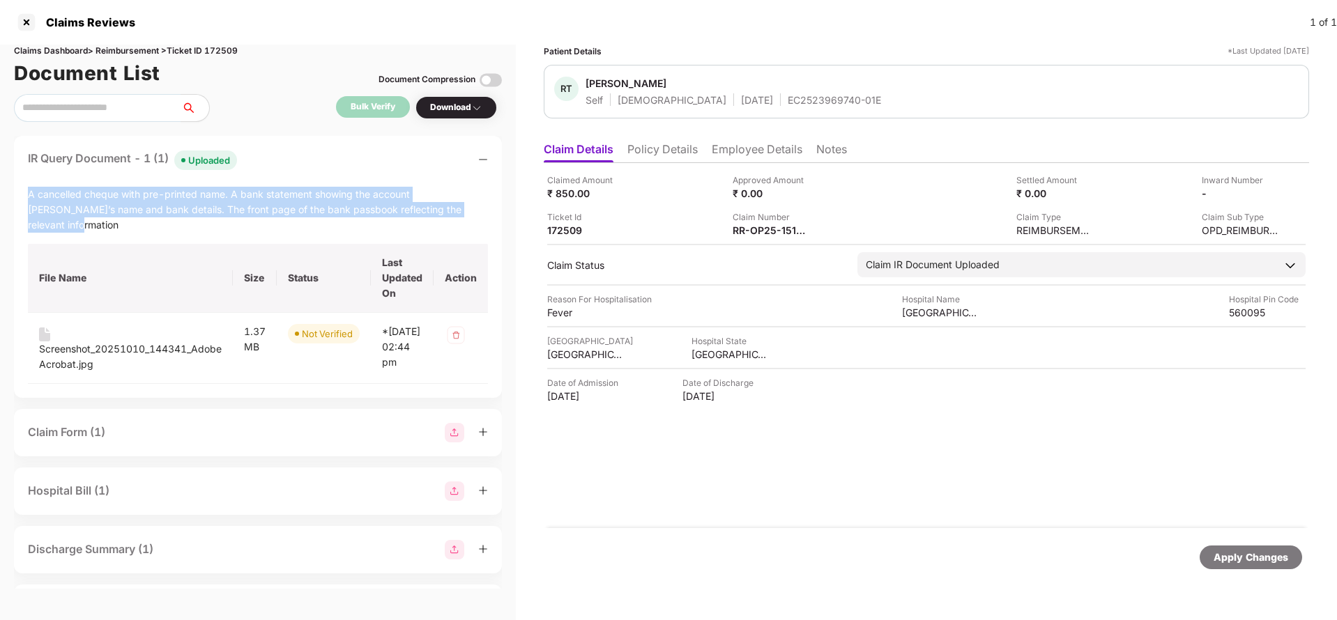
drag, startPoint x: 23, startPoint y: 190, endPoint x: 452, endPoint y: 219, distance: 429.6
click at [452, 219] on div "IR Query Document - 1 (1) Uploaded A cancelled cheque with pre-printed name. A …" at bounding box center [258, 267] width 488 height 262
copy div "A cancelled cheque with pre-printed name. A bank statement showing the account …"
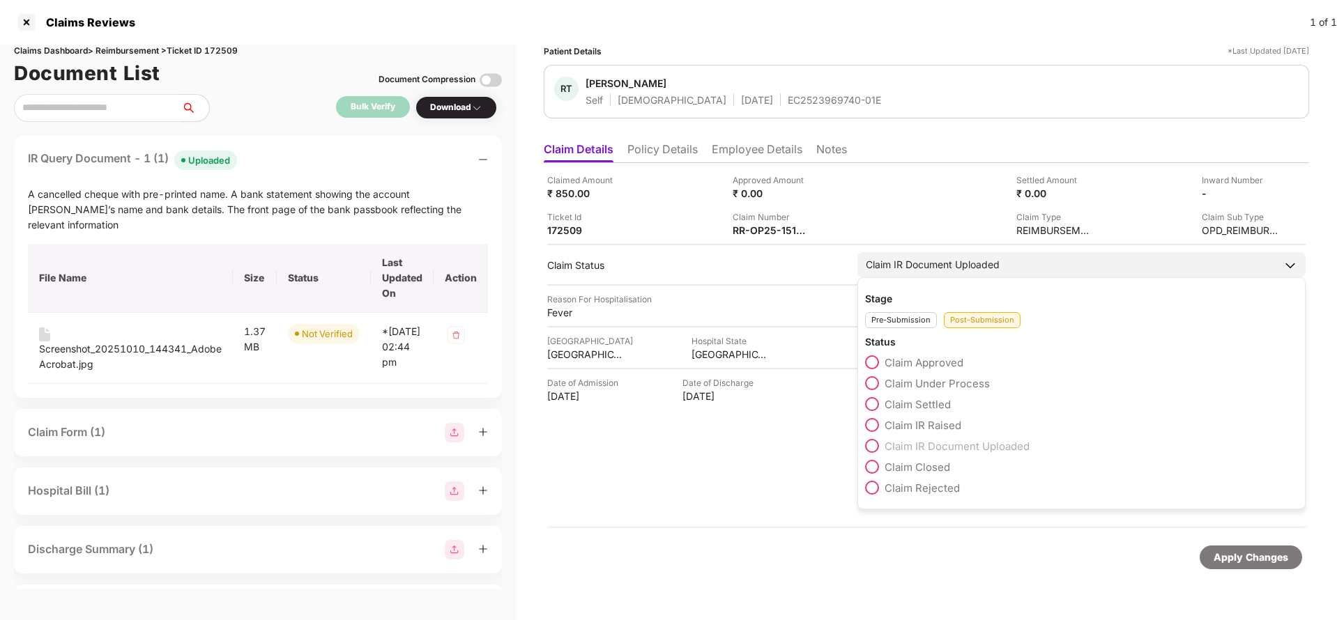
click at [969, 266] on div "Claim IR Document Uploaded" at bounding box center [933, 264] width 134 height 15
click at [919, 425] on span "Claim IR Raised" at bounding box center [923, 425] width 77 height 13
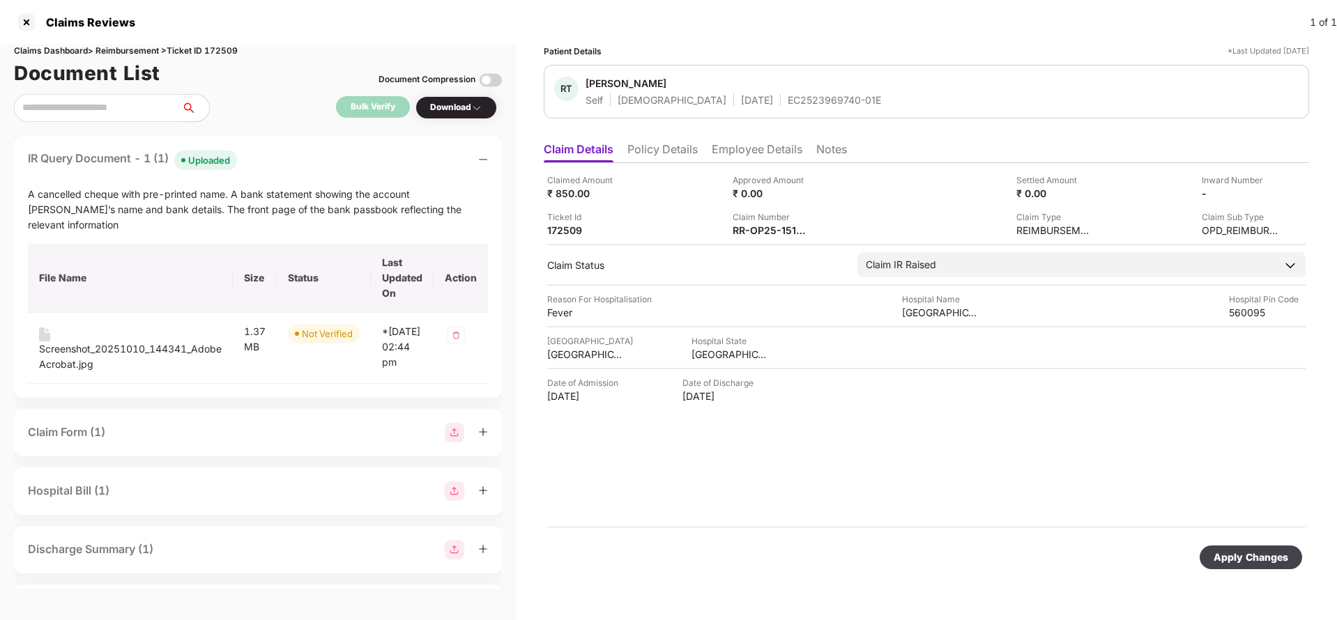
click at [1245, 553] on div "Apply Changes" at bounding box center [1251, 557] width 75 height 15
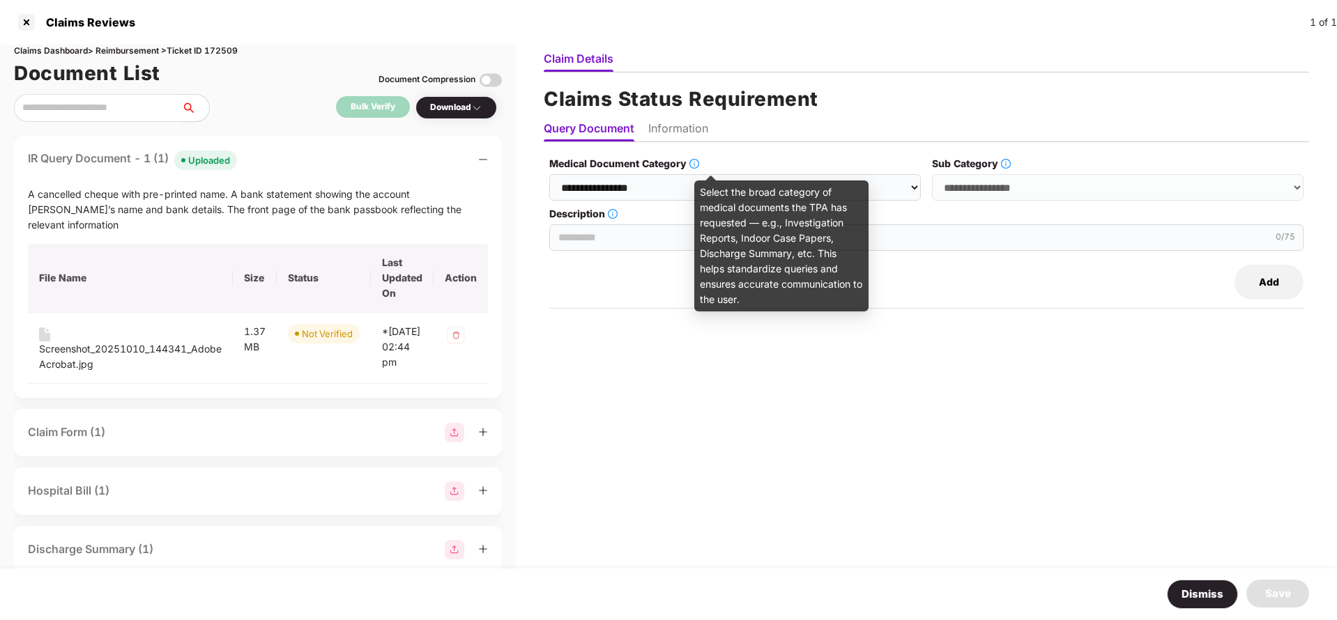
click at [705, 200] on div "Select the broad category of medical documents the TPA has requested — e.g., In…" at bounding box center [781, 246] width 174 height 131
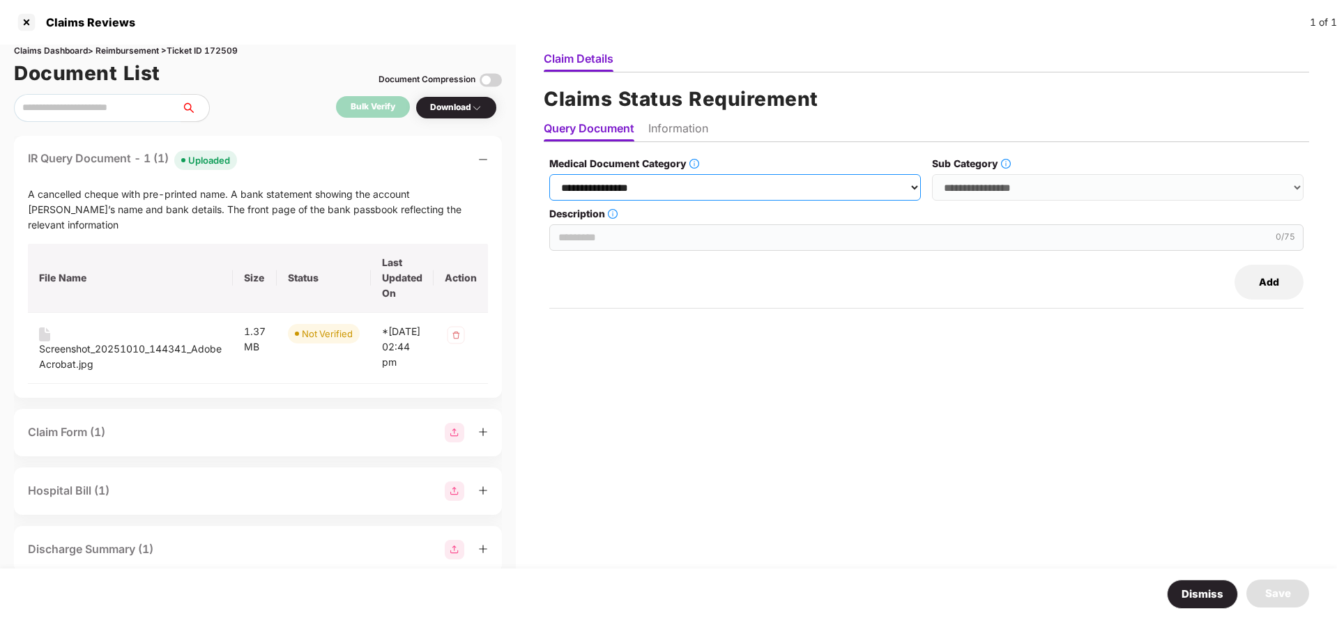
click at [638, 179] on select "**********" at bounding box center [735, 187] width 372 height 26
select select "**********"
click at [553, 174] on select "**********" at bounding box center [735, 187] width 372 height 26
click at [1060, 182] on select "**********" at bounding box center [1118, 187] width 372 height 26
select select "******"
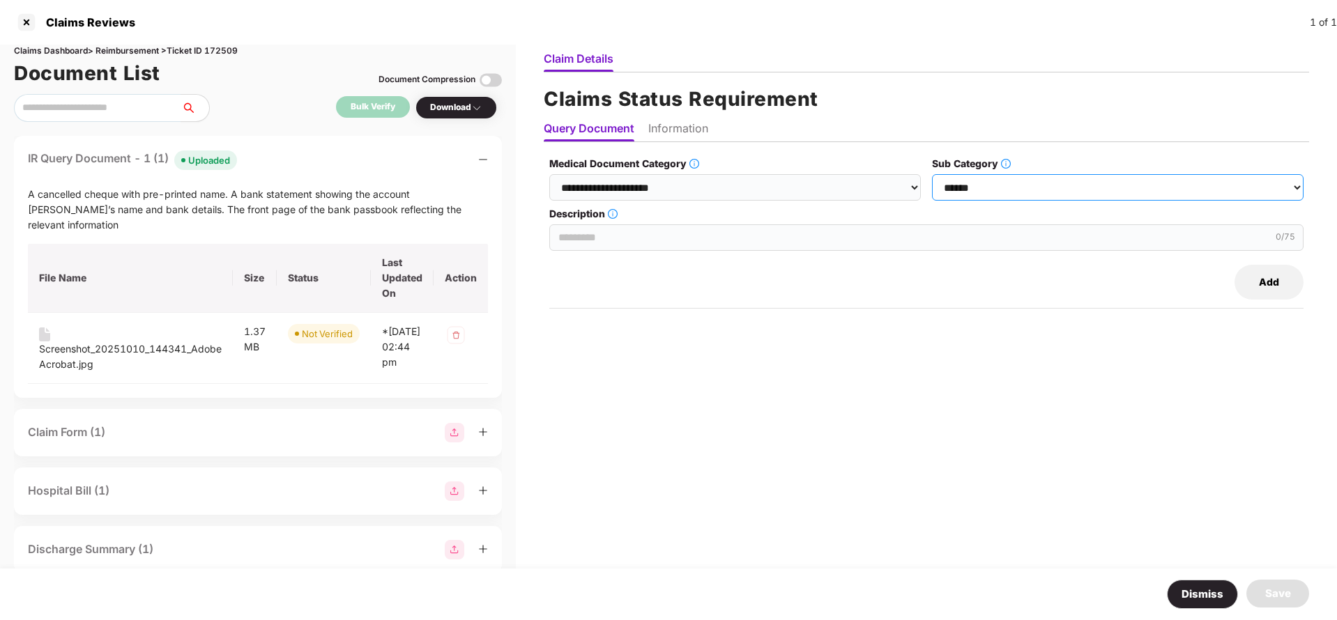
click at [934, 174] on select "**********" at bounding box center [1118, 187] width 372 height 26
click at [655, 243] on input "Description" at bounding box center [926, 237] width 754 height 26
paste input "**********"
type input "**********"
click at [671, 138] on li "Information" at bounding box center [678, 131] width 60 height 20
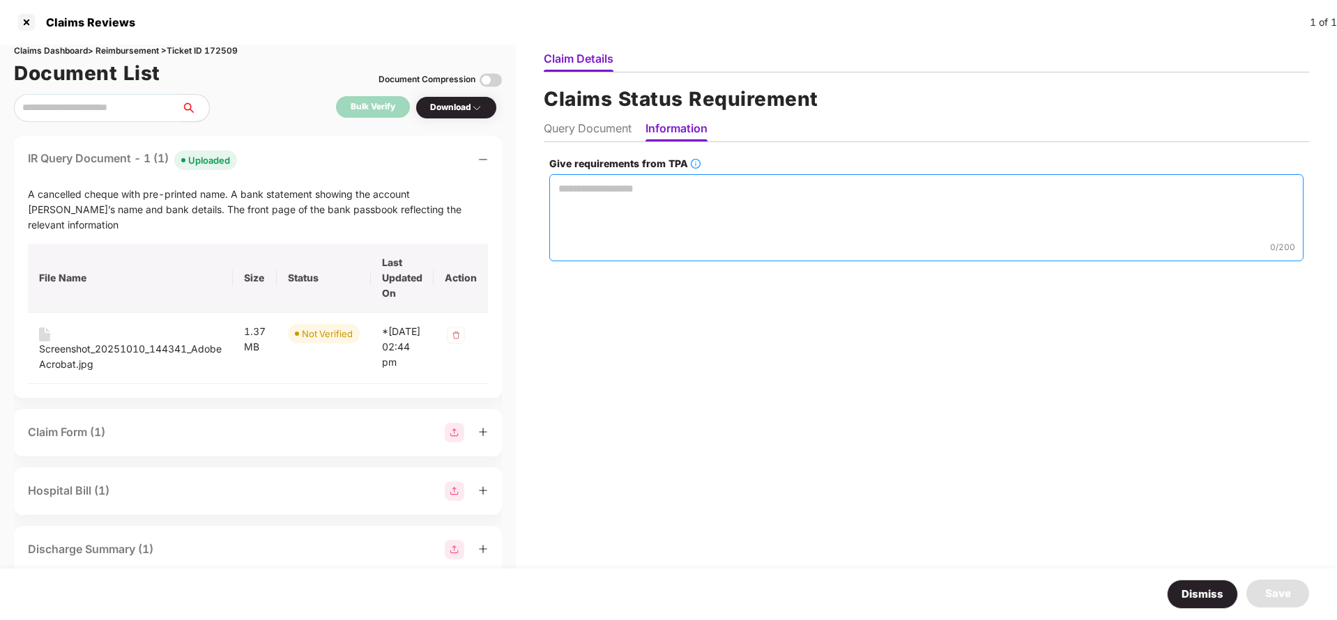
click at [687, 226] on textarea "Give requirements from TPA" at bounding box center [926, 217] width 754 height 87
paste textarea "**********"
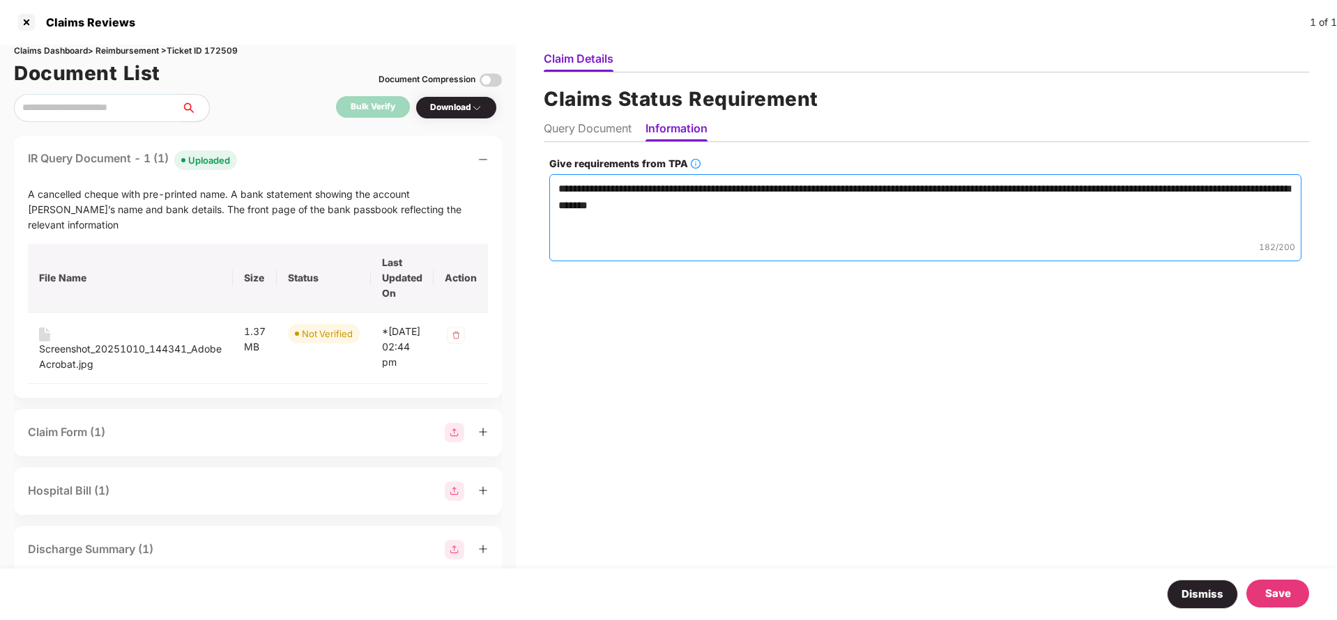
type textarea "**********"
click at [1272, 588] on div "Save" at bounding box center [1278, 594] width 26 height 17
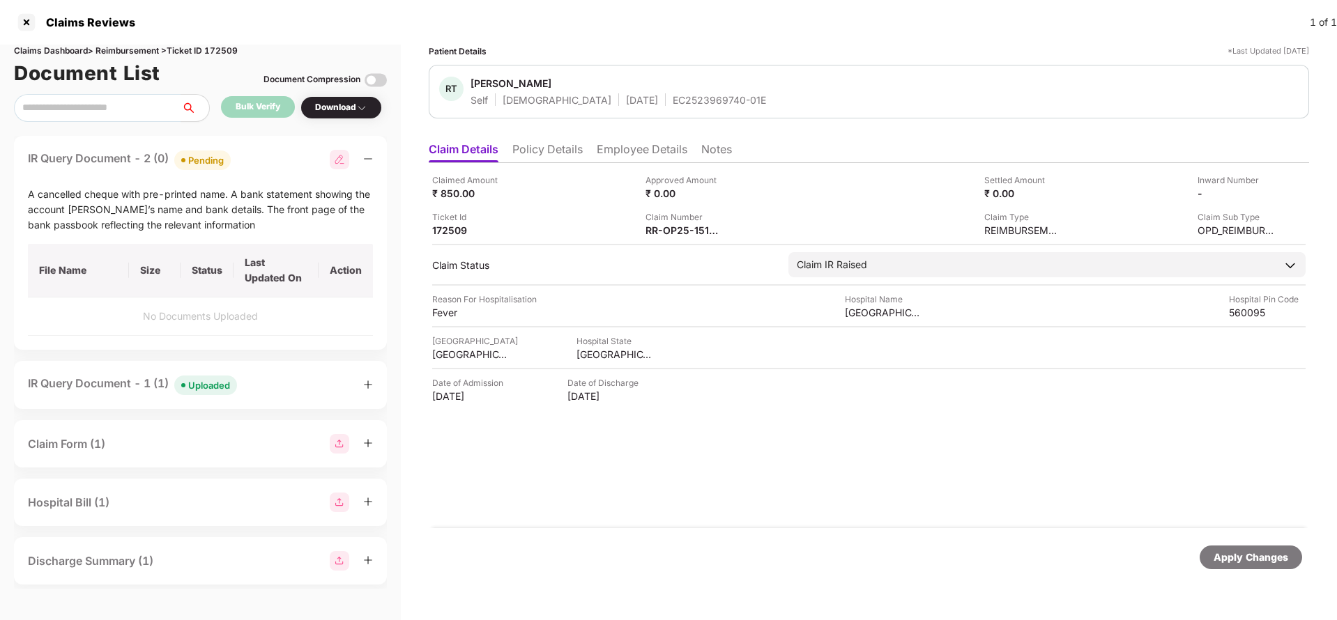
click at [1251, 558] on div "Apply Changes" at bounding box center [1251, 557] width 75 height 15
click at [232, 51] on div "Claims Dashboard > Reimbursement > Ticket ID 172509" at bounding box center [200, 51] width 373 height 13
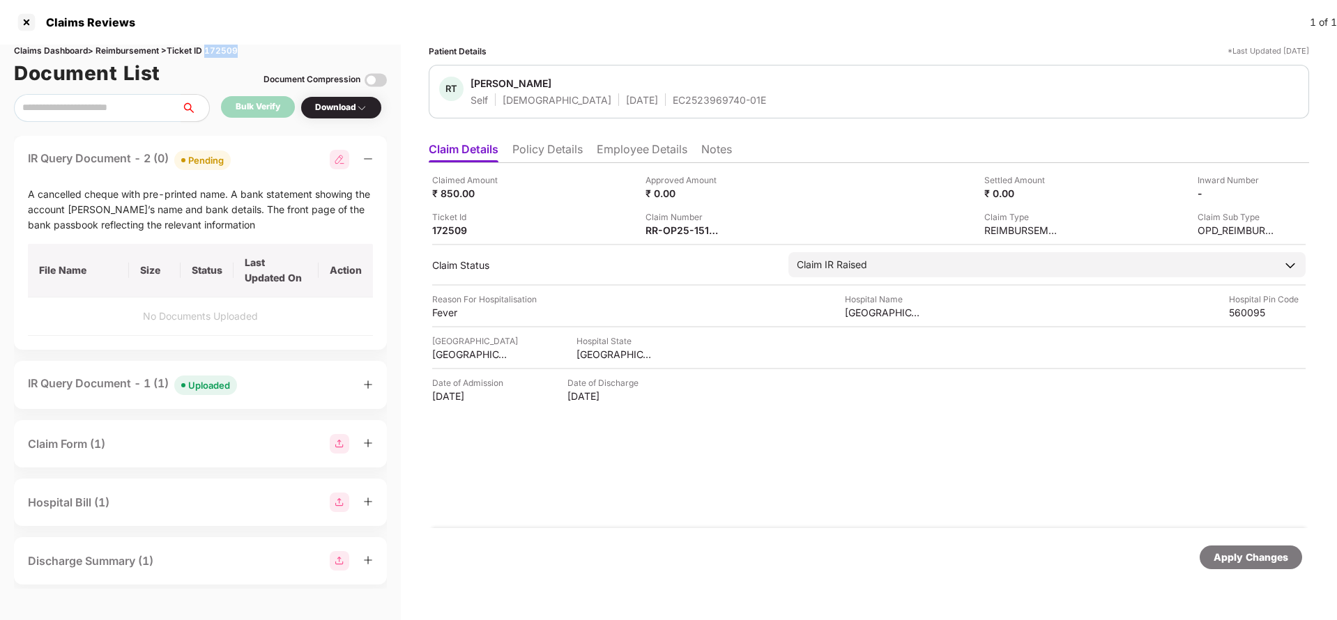
click at [232, 51] on div "Claims Dashboard > Reimbursement > Ticket ID 172509" at bounding box center [200, 51] width 373 height 13
copy div "172509"
click at [1252, 562] on div "Apply Changes" at bounding box center [1251, 557] width 75 height 15
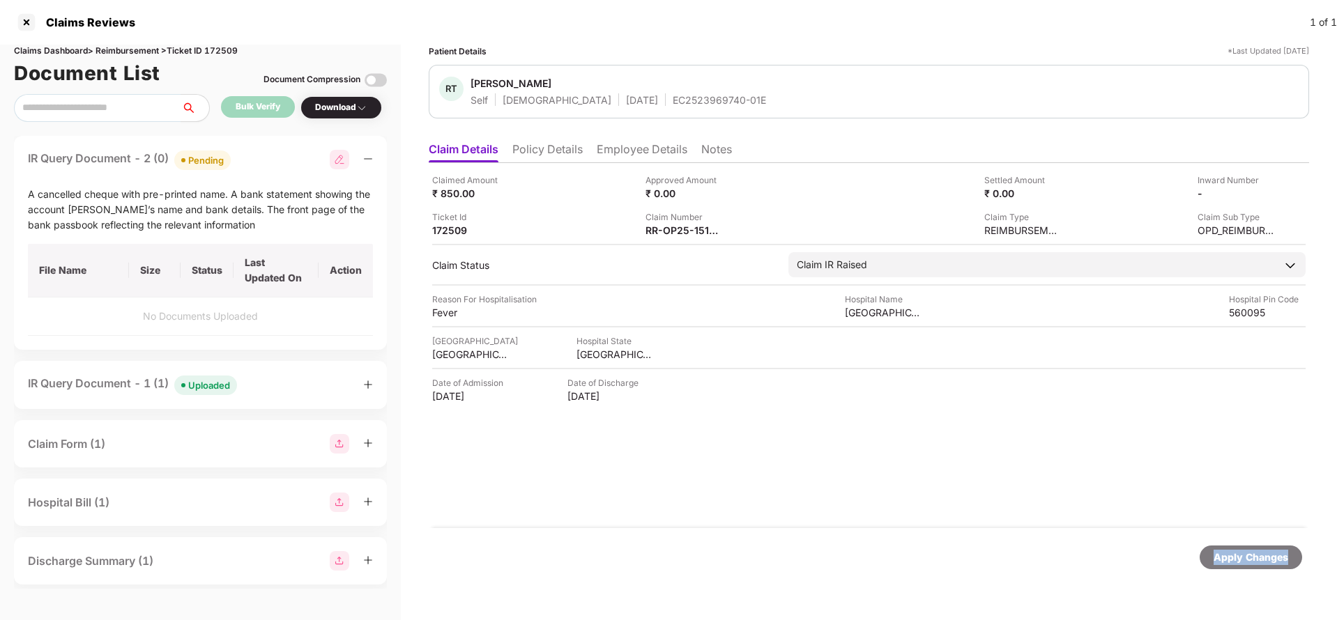
click at [1252, 562] on div "Apply Changes" at bounding box center [1251, 557] width 75 height 15
